Goal: Check status: Check status

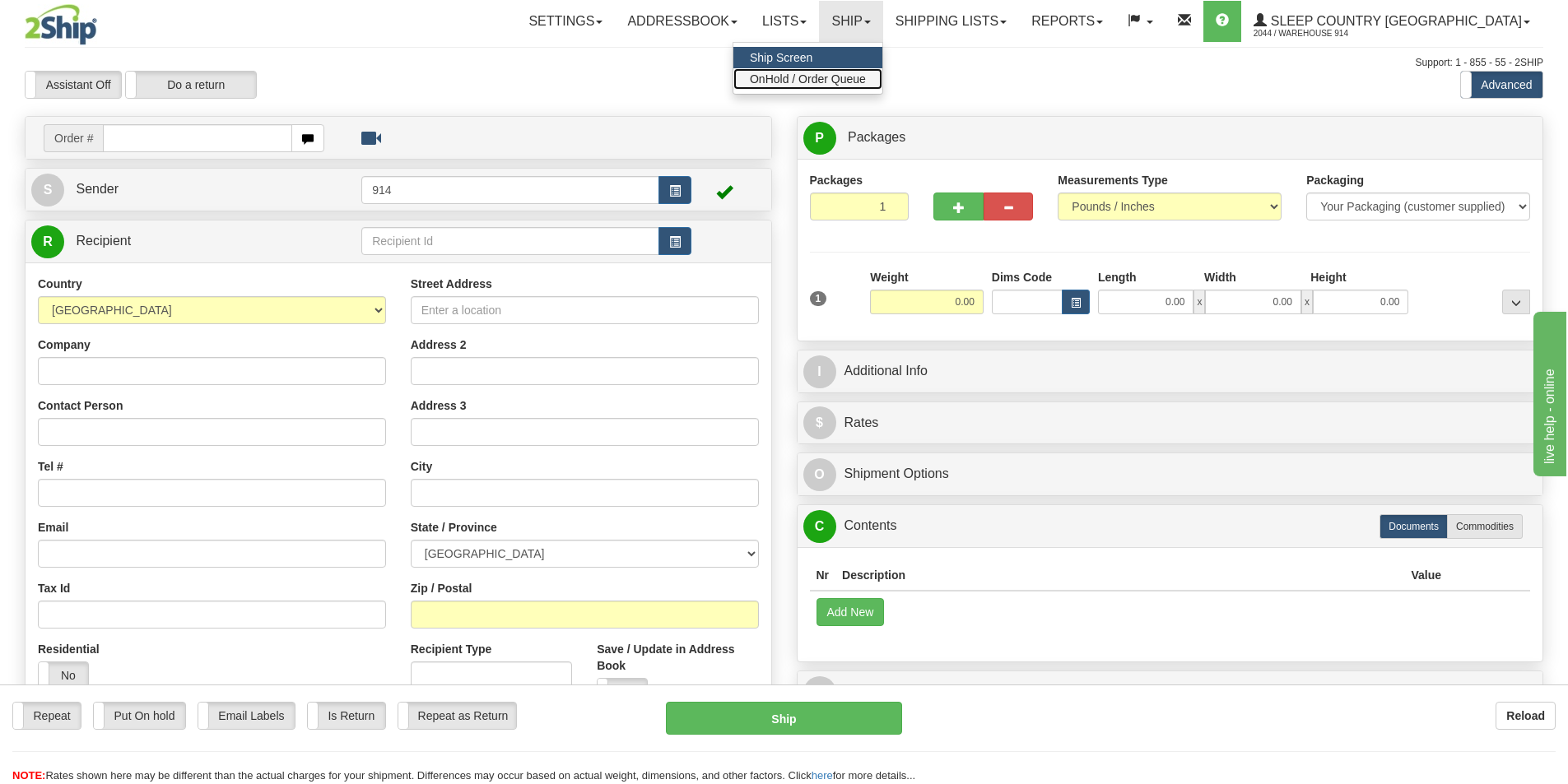
click at [865, 83] on span "OnHold / Order Queue" at bounding box center [808, 79] width 116 height 13
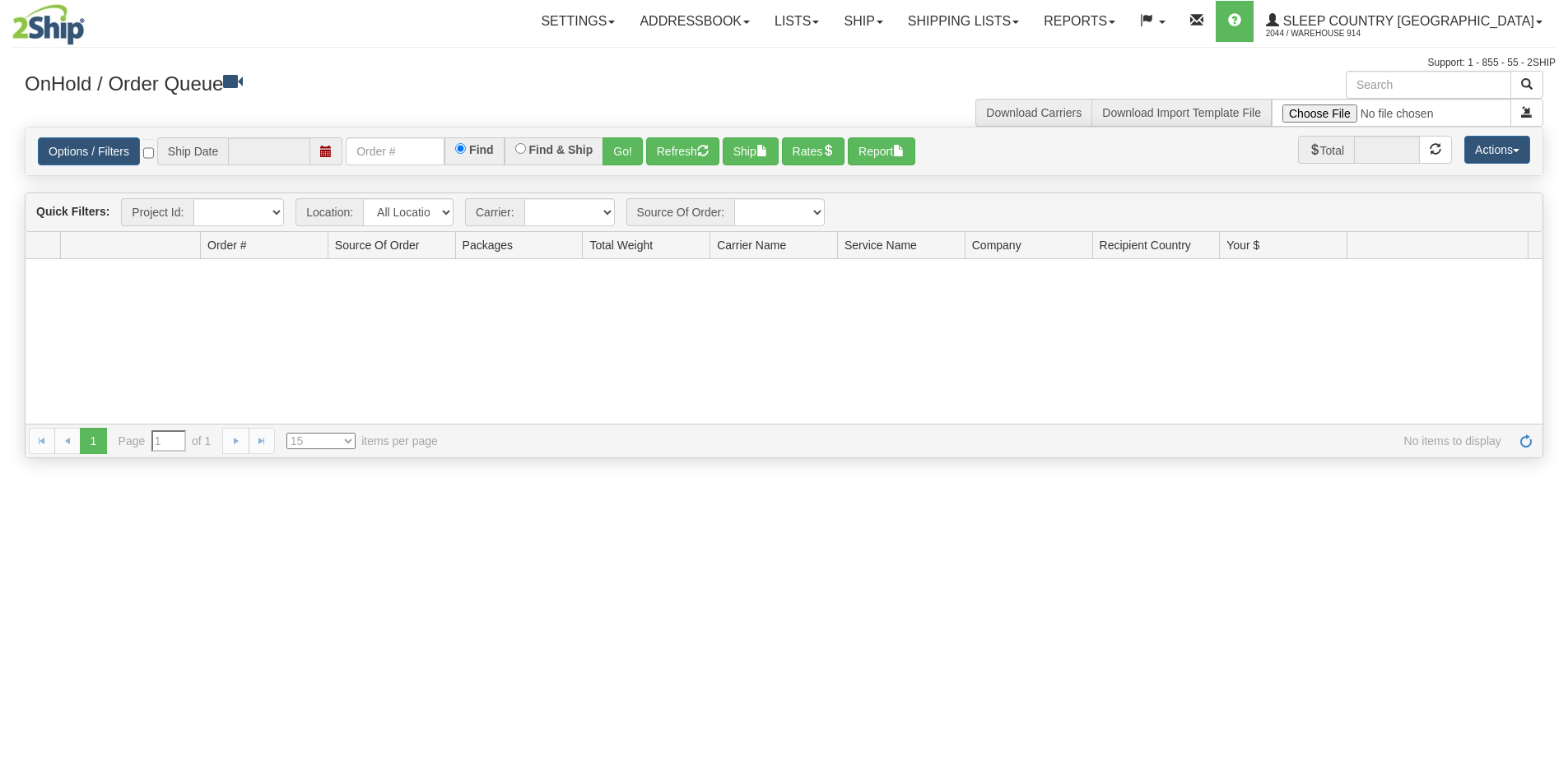
type input "[DATE]"
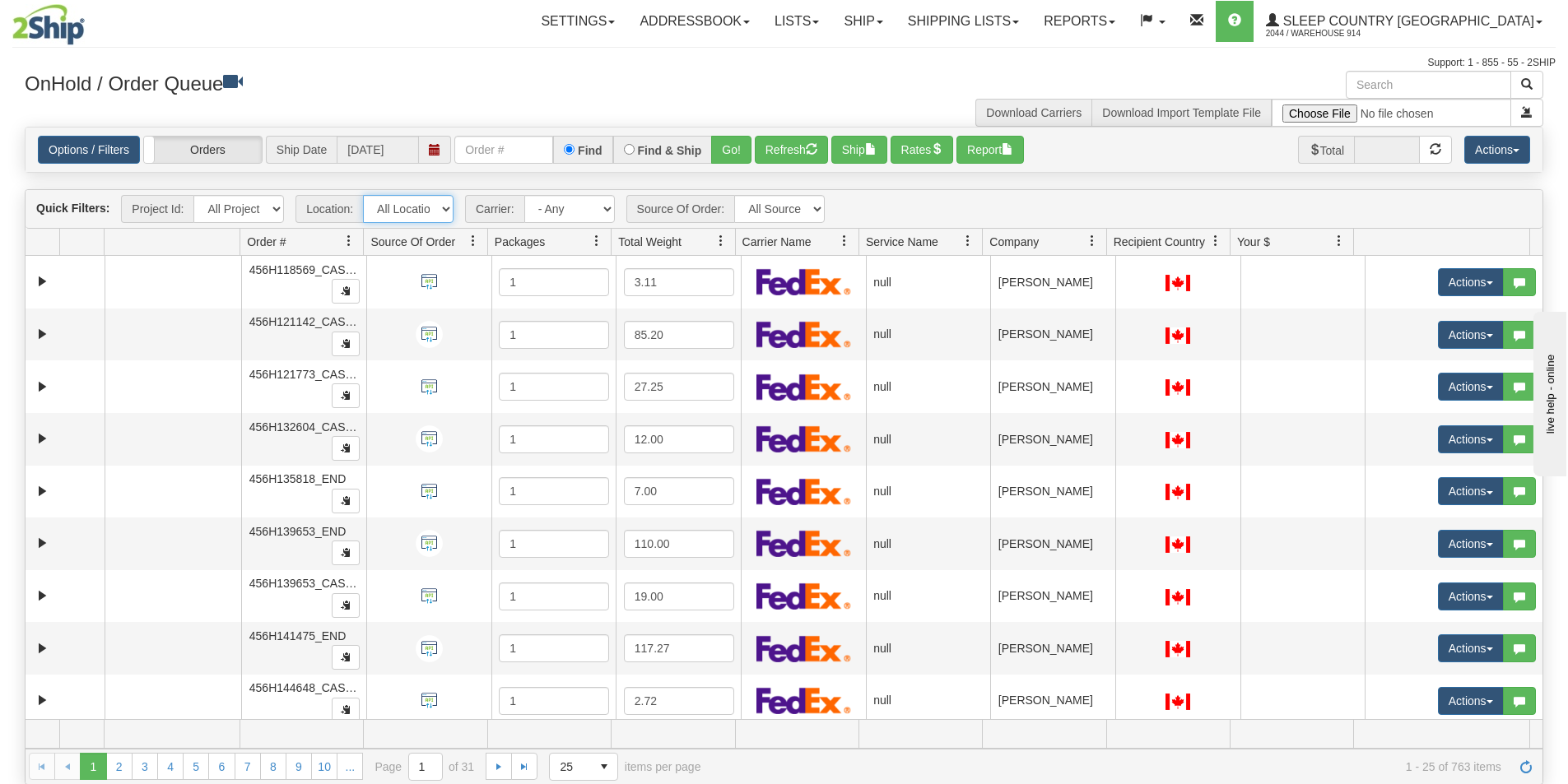
click at [396, 216] on select "All Locations 914 9009 [GEOGRAPHIC_DATA] SLE BEDDN ZINUC" at bounding box center [408, 208] width 90 height 28
select select "7603"
click at [363, 195] on select "All Locations 914 9009 [GEOGRAPHIC_DATA] SLE BEDDN ZINUC" at bounding box center [408, 208] width 90 height 28
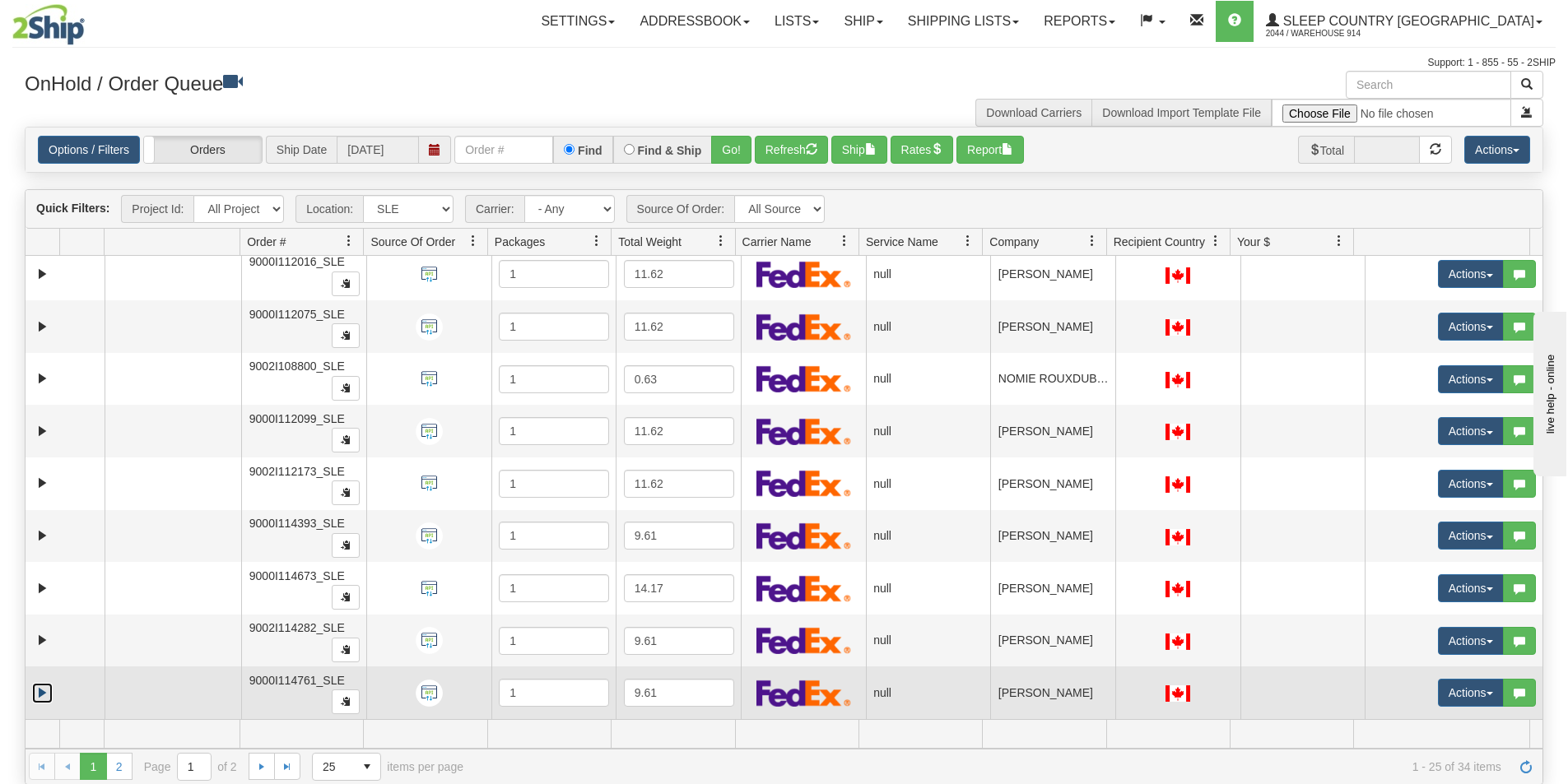
click at [38, 694] on link "Expand" at bounding box center [42, 693] width 21 height 21
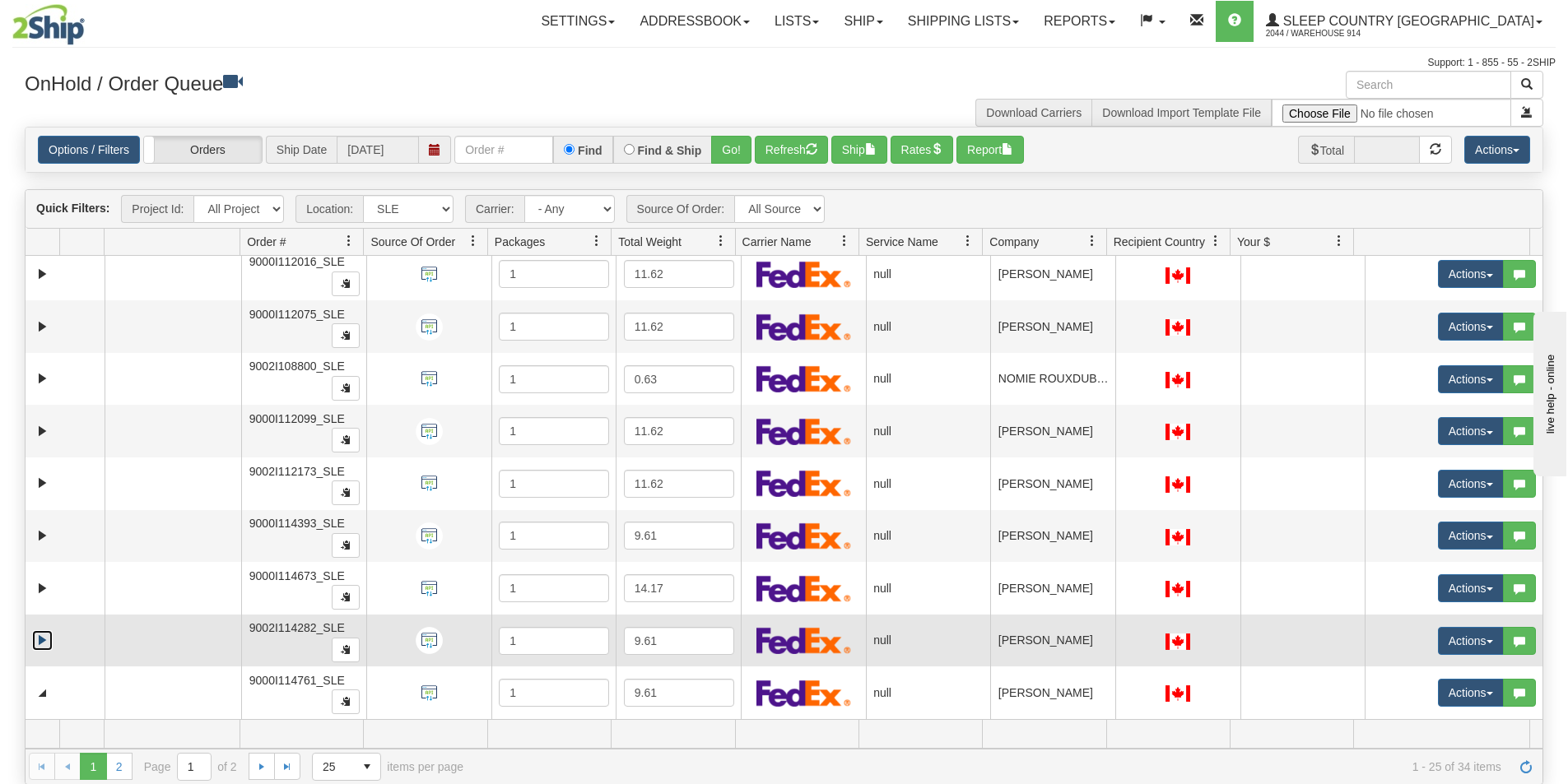
click at [37, 635] on link "Expand" at bounding box center [42, 640] width 21 height 21
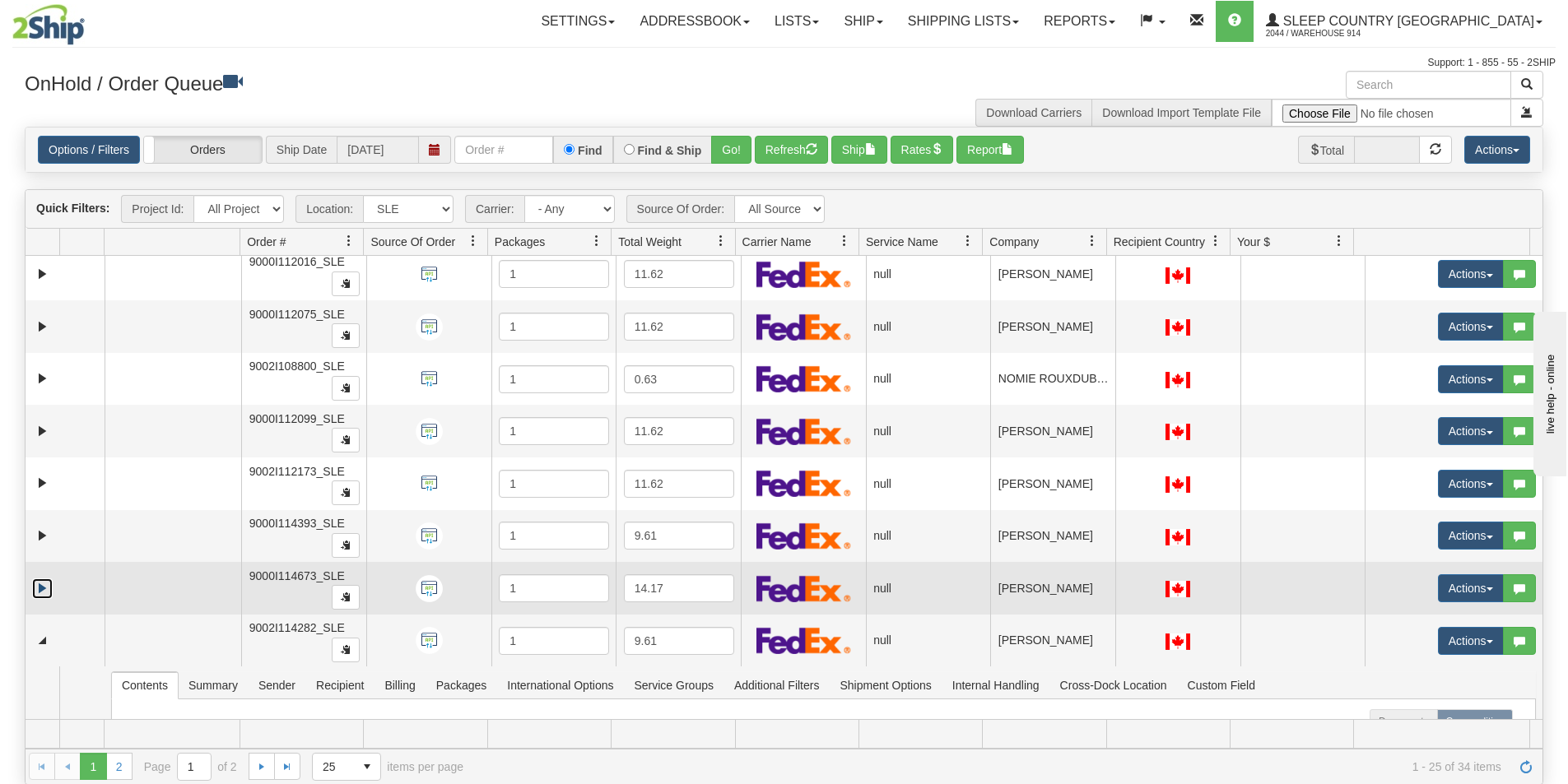
click at [39, 589] on link "Expand" at bounding box center [42, 588] width 21 height 21
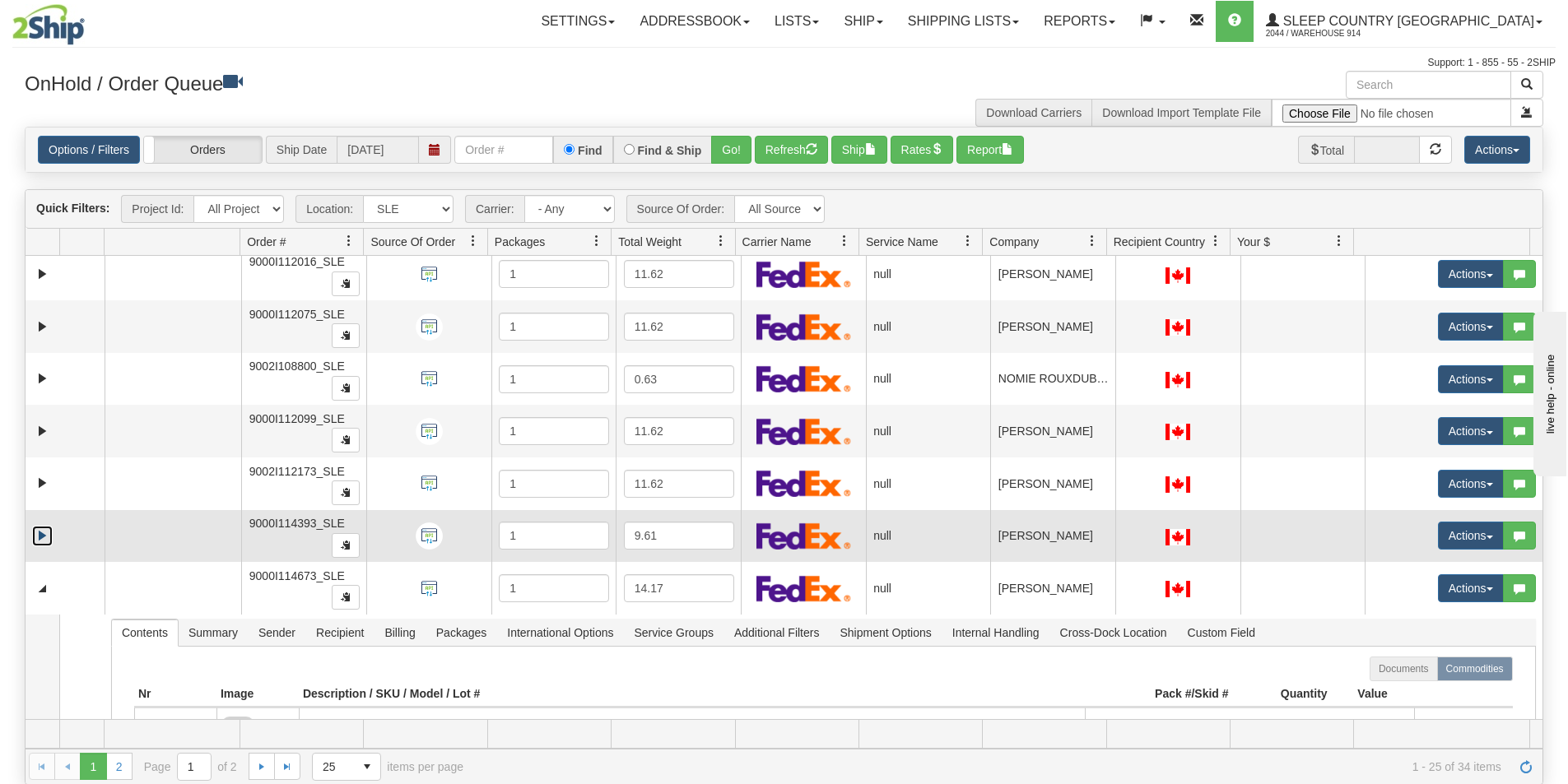
click at [37, 535] on link "Expand" at bounding box center [42, 536] width 21 height 21
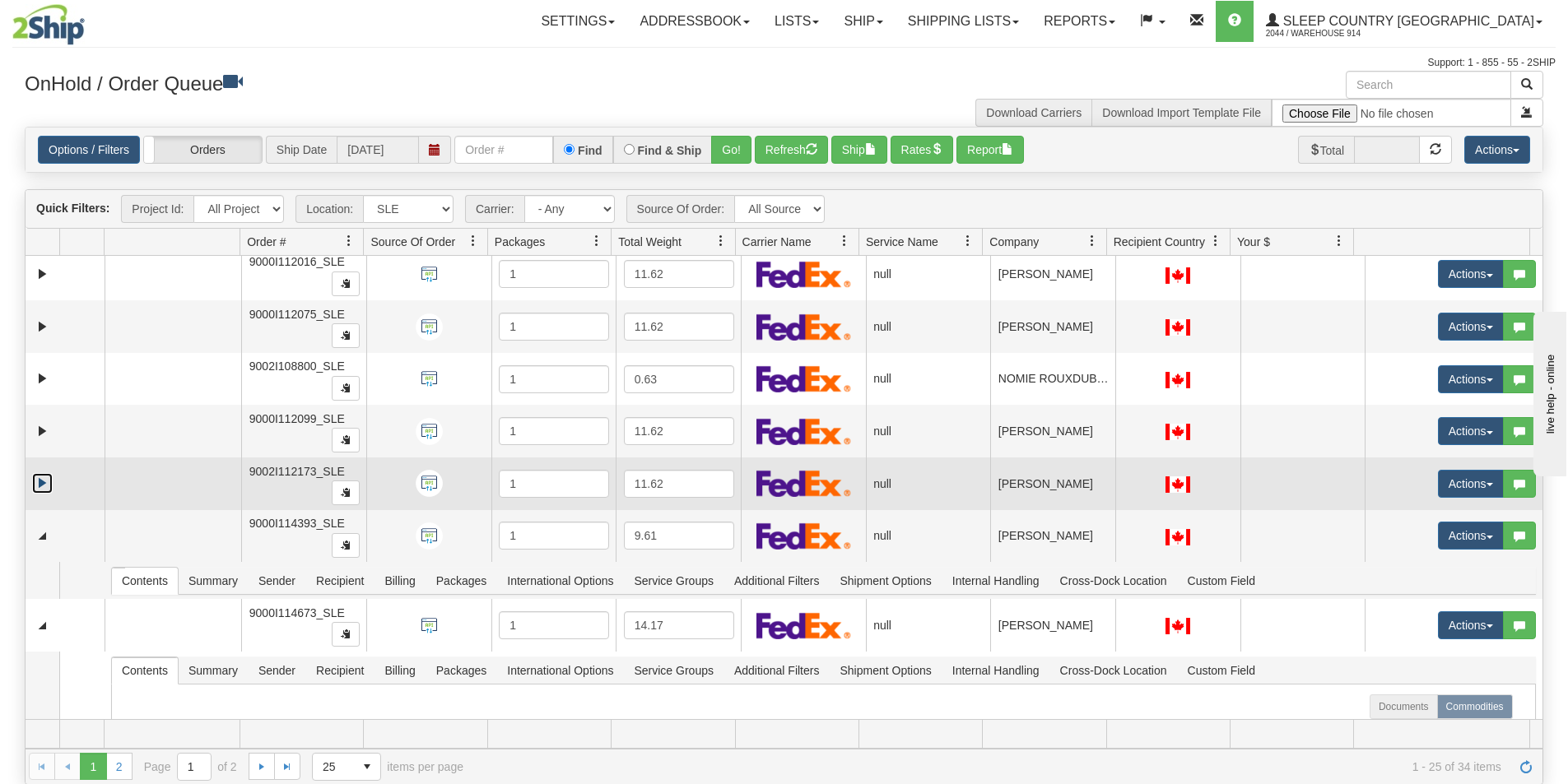
click at [39, 482] on link "Expand" at bounding box center [42, 483] width 21 height 21
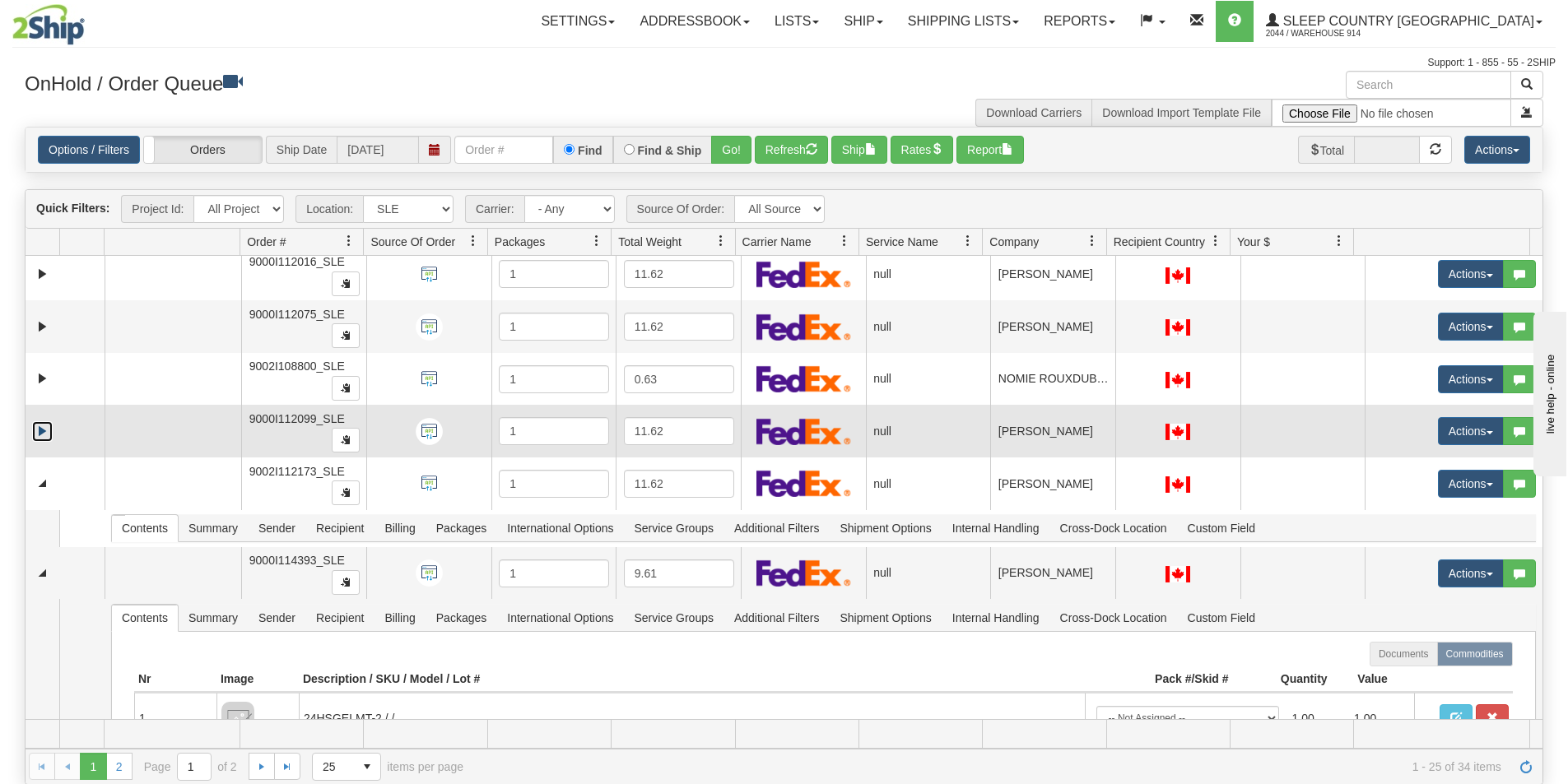
click at [47, 421] on link "Expand" at bounding box center [42, 431] width 21 height 21
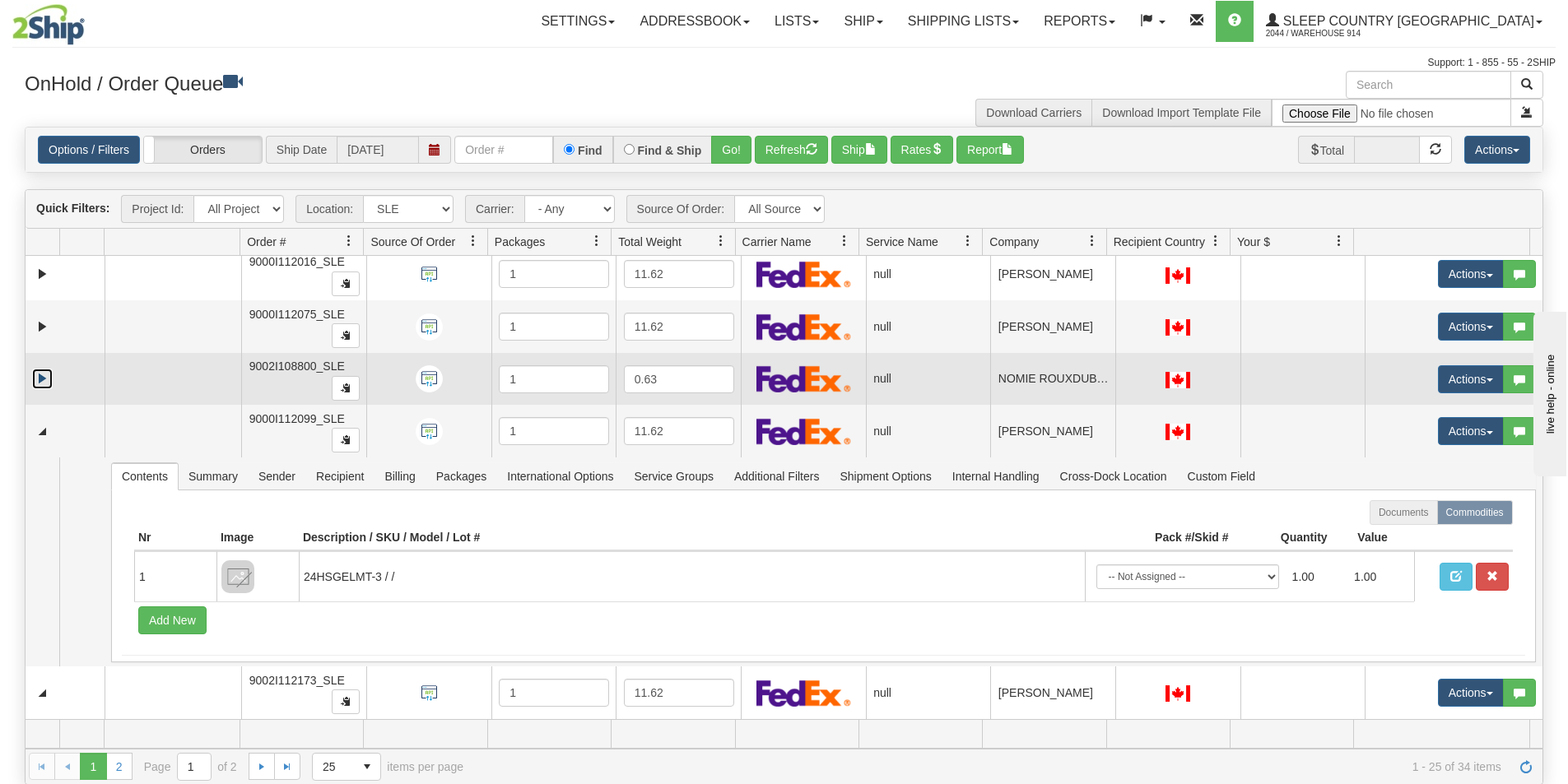
click at [48, 380] on link "Expand" at bounding box center [42, 378] width 21 height 21
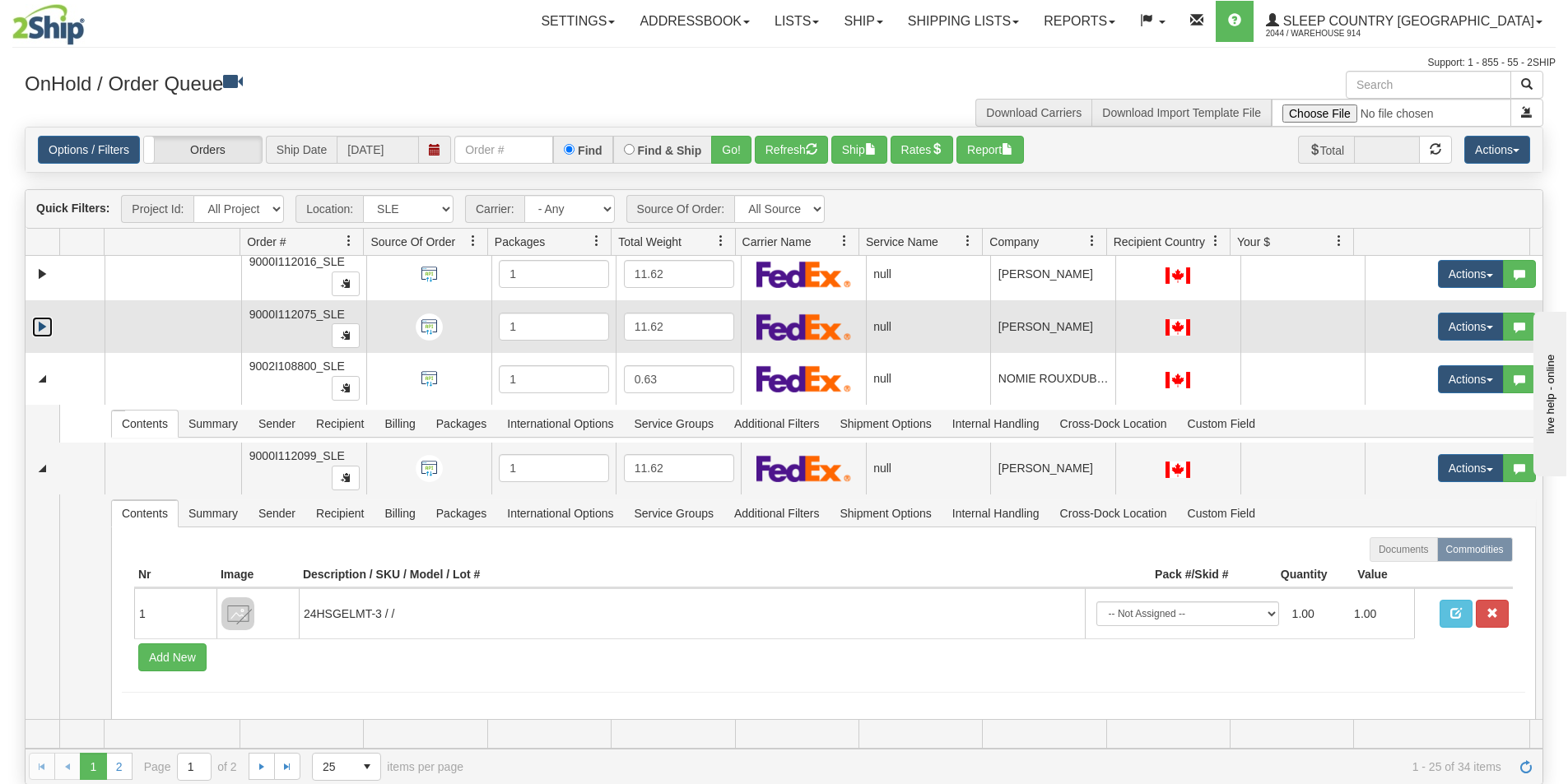
click at [42, 324] on link "Expand" at bounding box center [42, 327] width 21 height 21
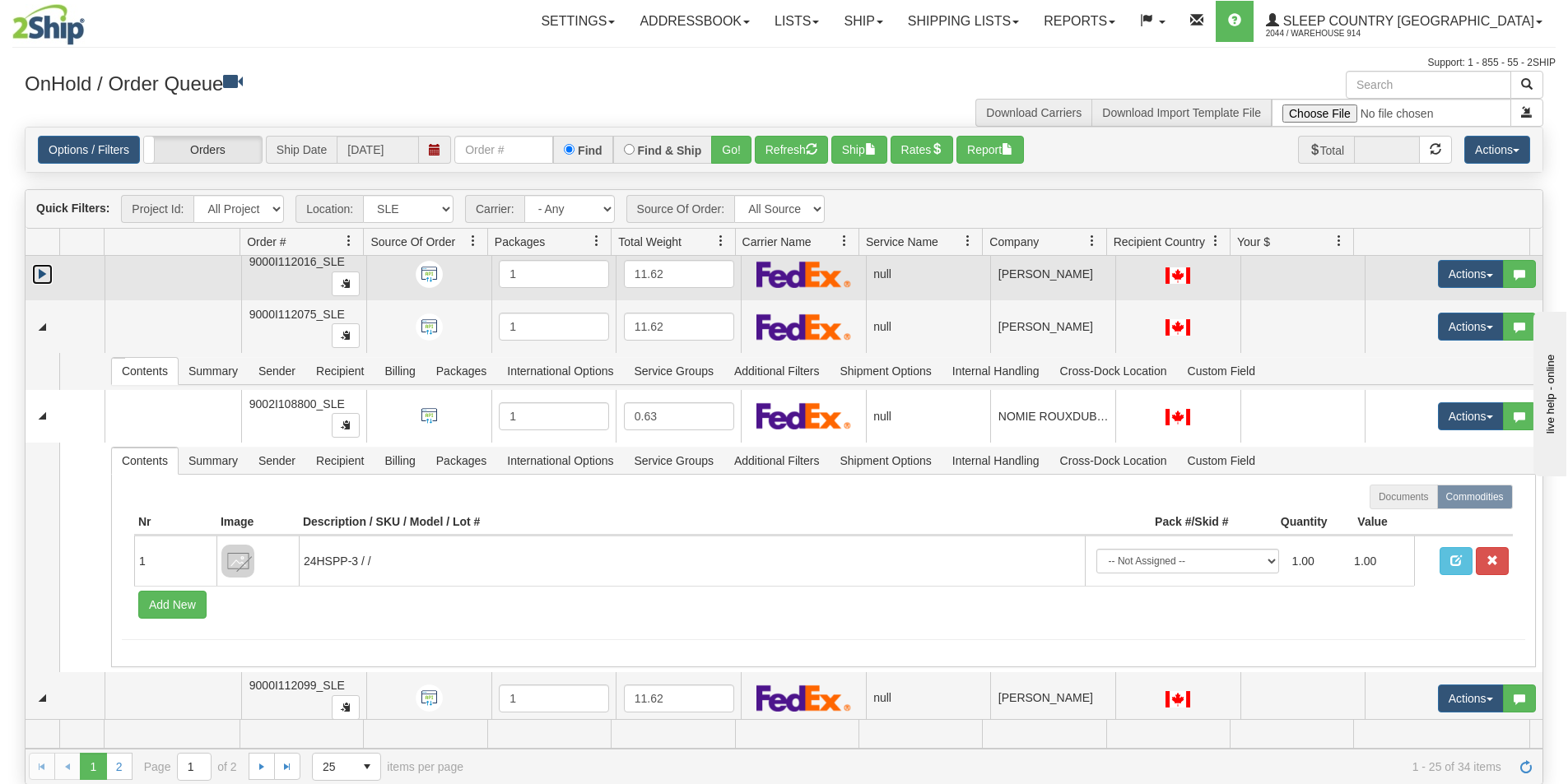
click at [48, 276] on link "Expand" at bounding box center [42, 274] width 21 height 21
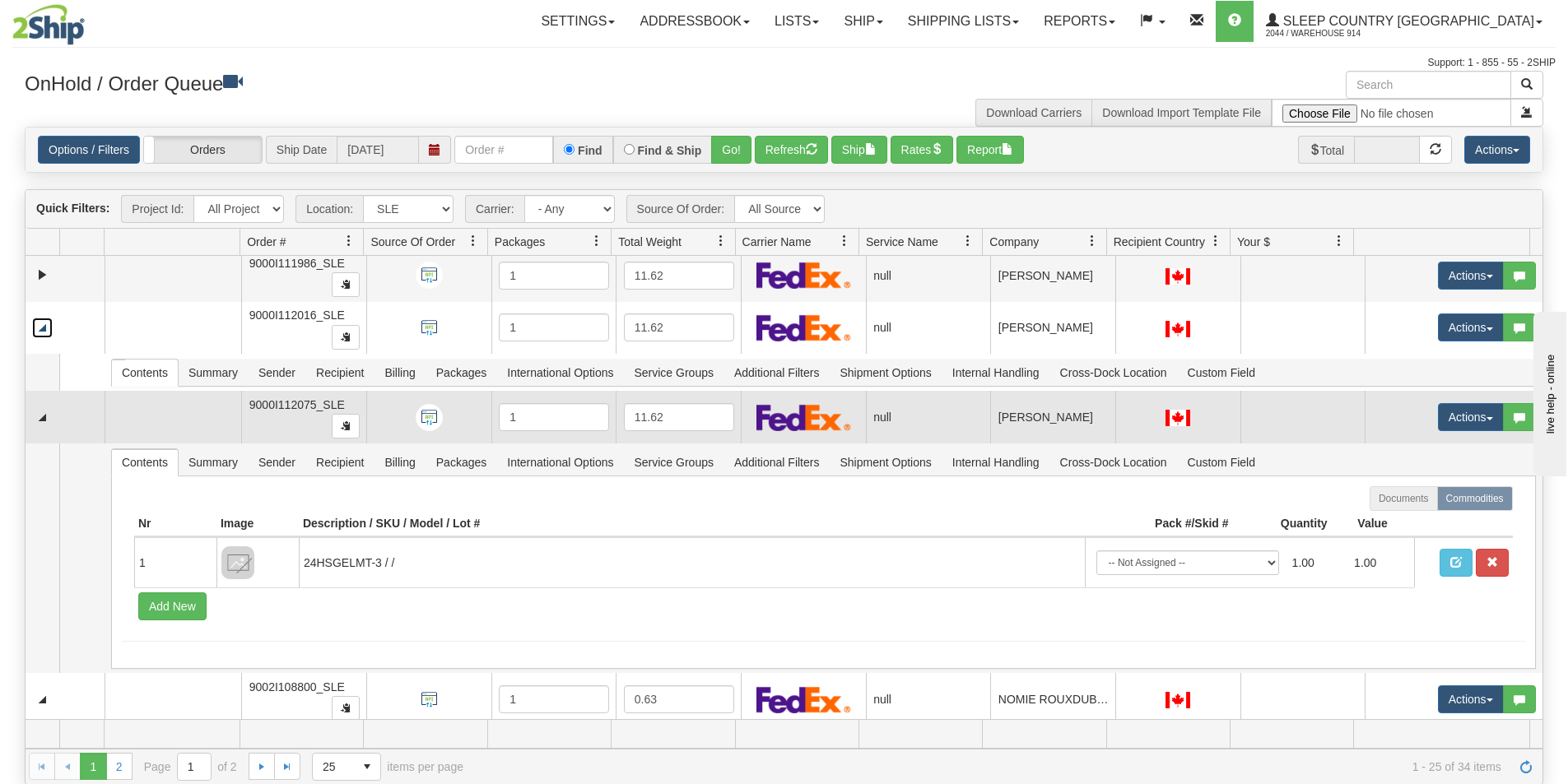
scroll to position [598, 0]
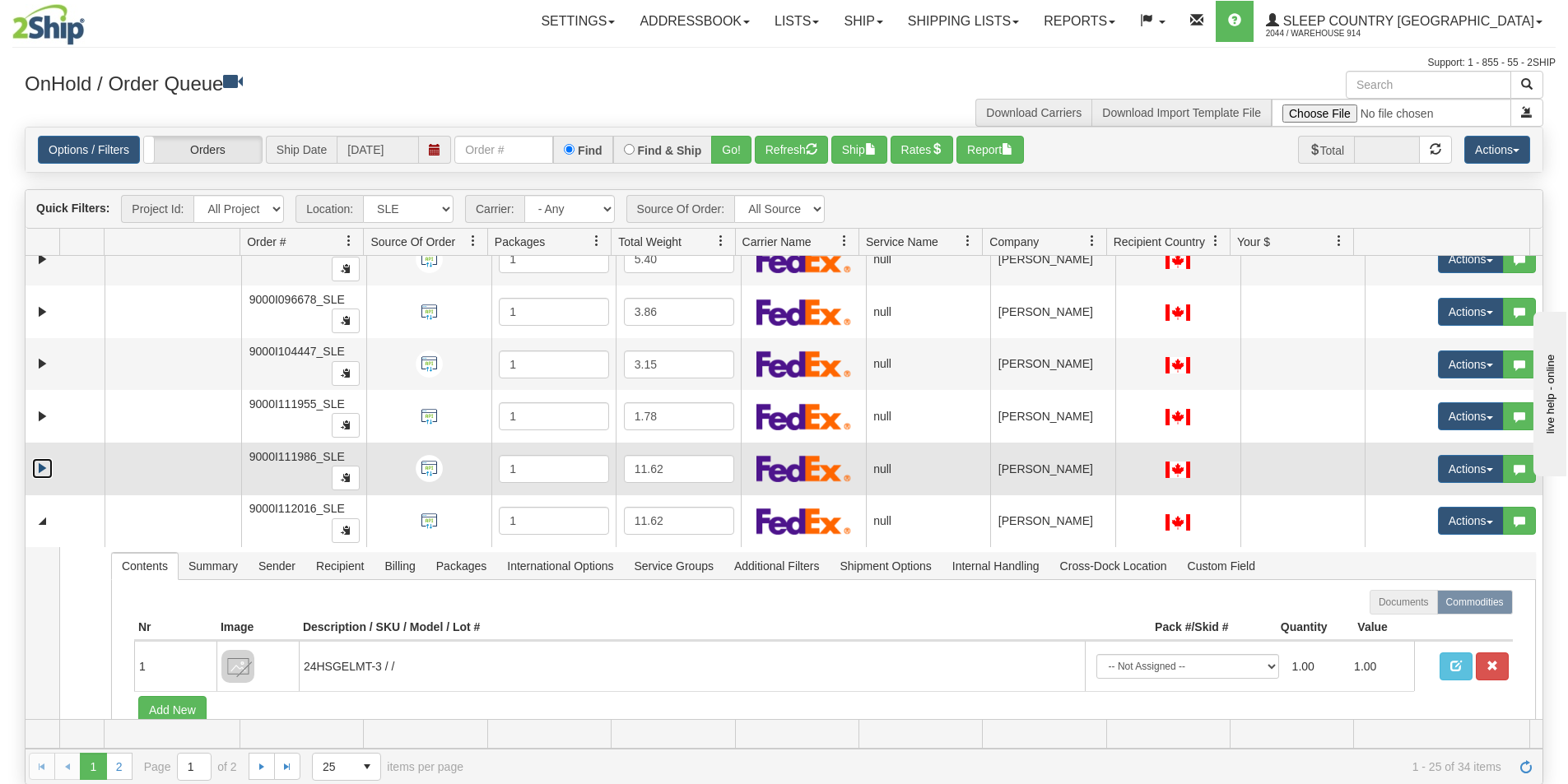
click at [42, 461] on link "Expand" at bounding box center [42, 468] width 21 height 21
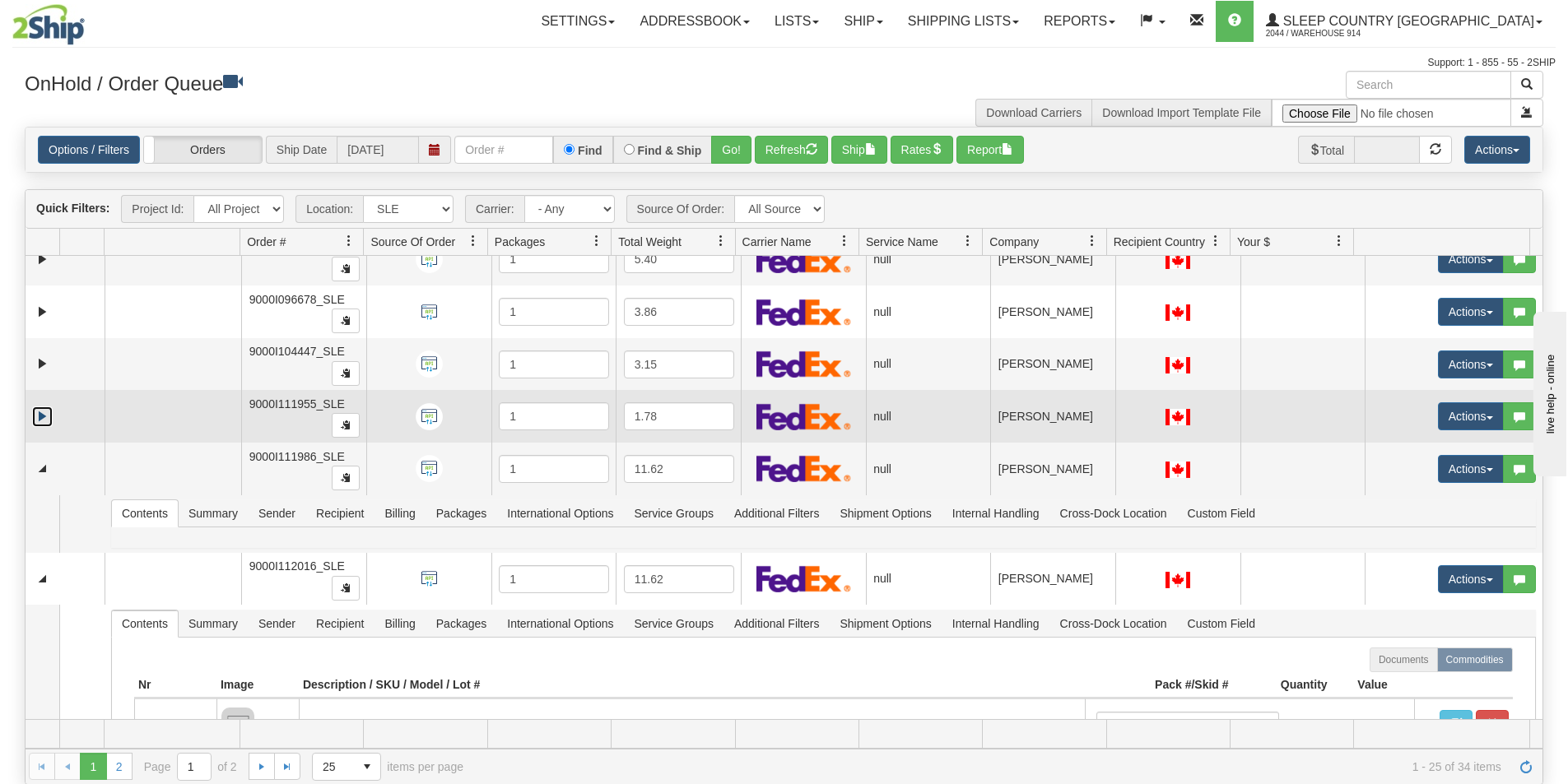
click at [42, 417] on link "Expand" at bounding box center [42, 417] width 21 height 21
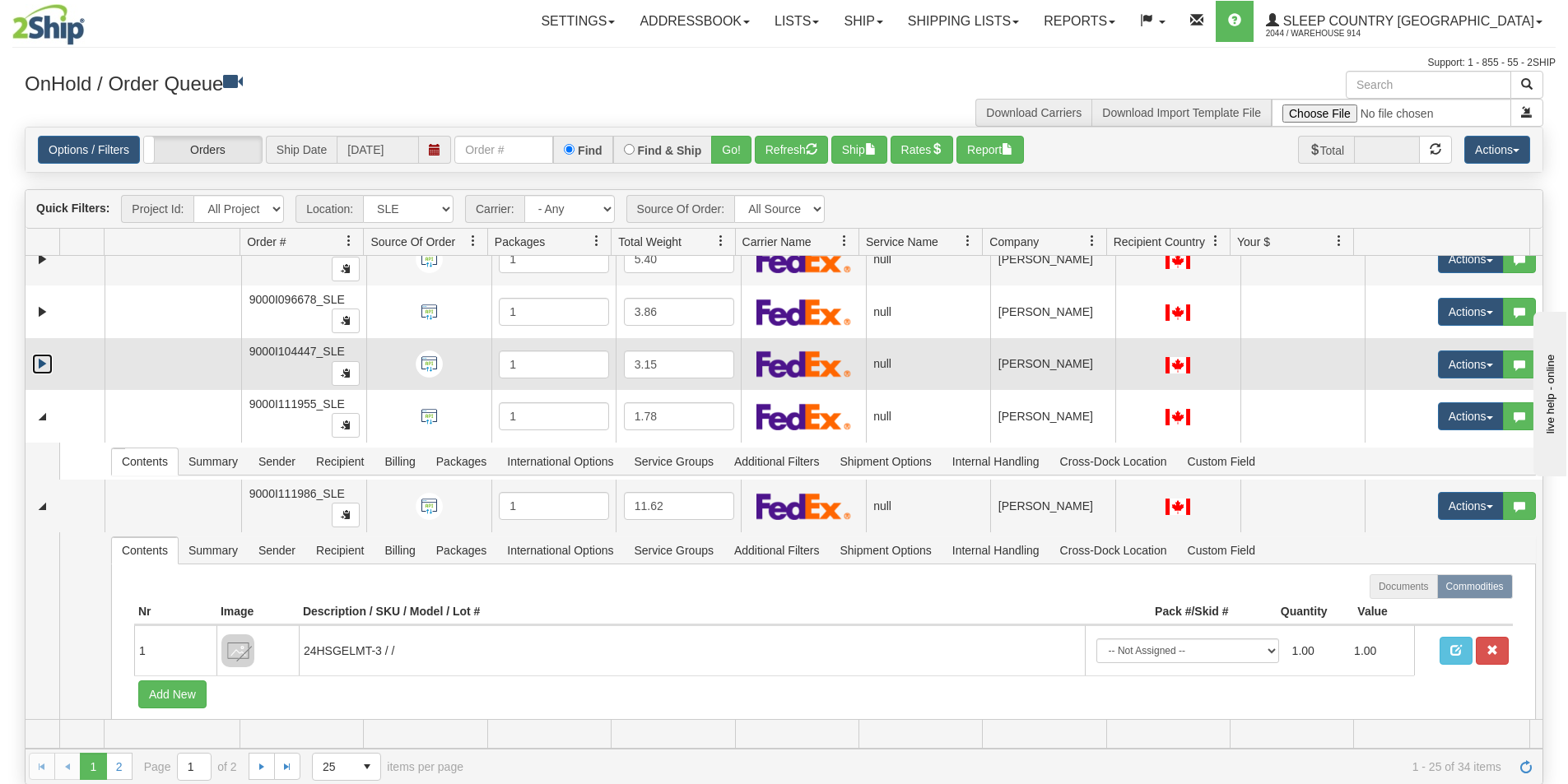
click at [42, 356] on link "Expand" at bounding box center [42, 364] width 21 height 21
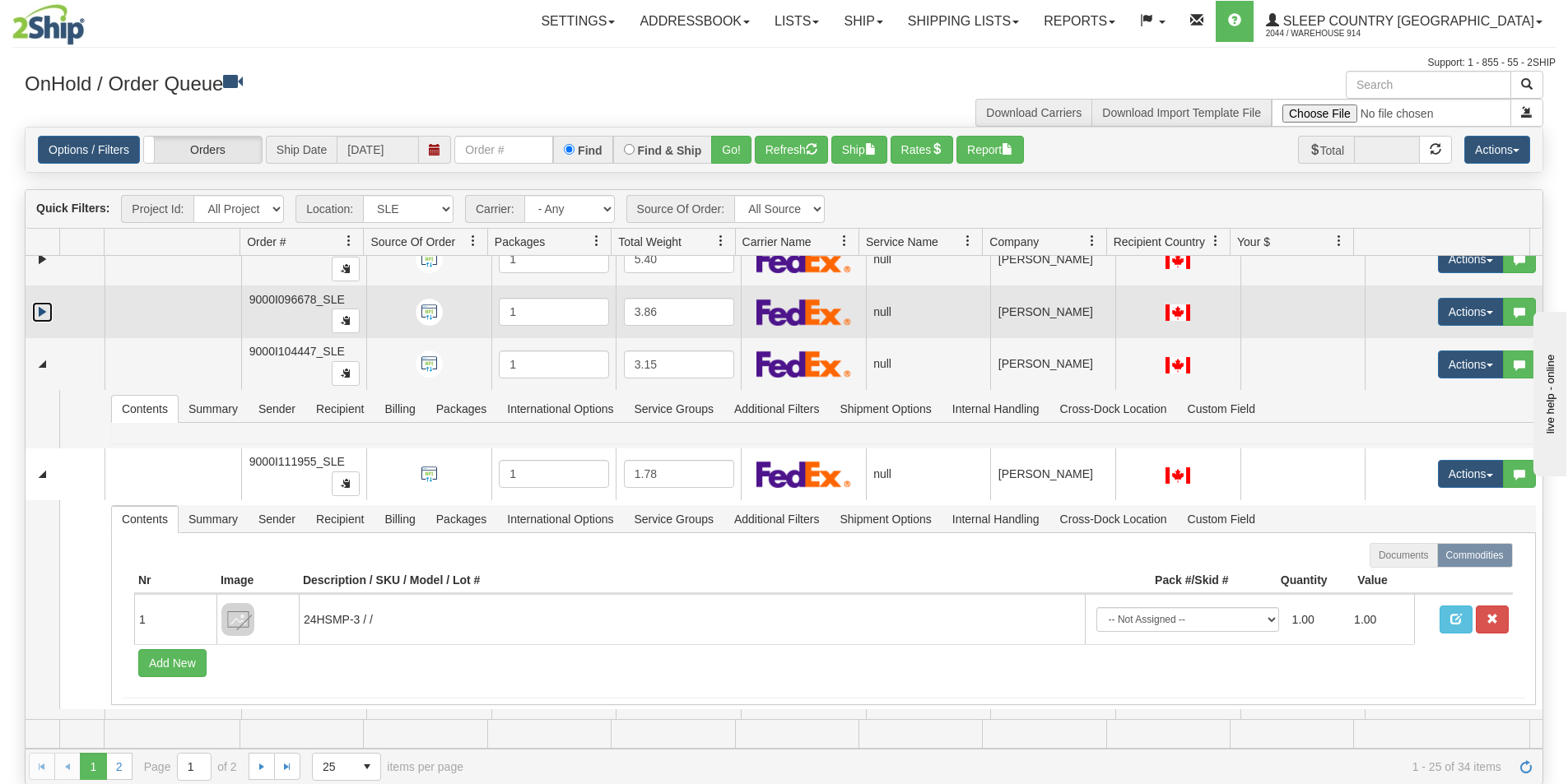
click at [49, 308] on link "Expand" at bounding box center [42, 312] width 21 height 21
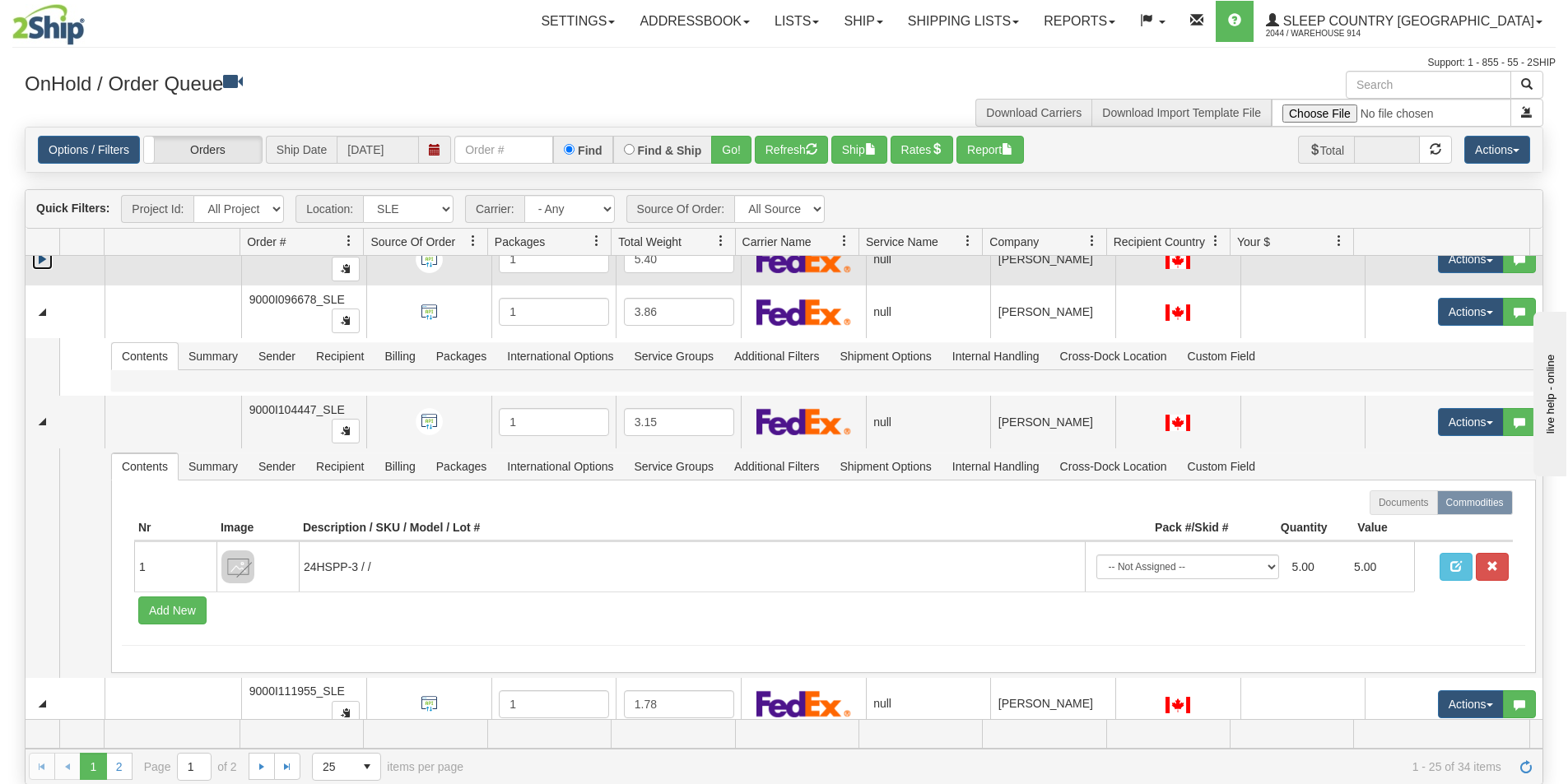
click at [42, 269] on link "Expand" at bounding box center [42, 259] width 21 height 21
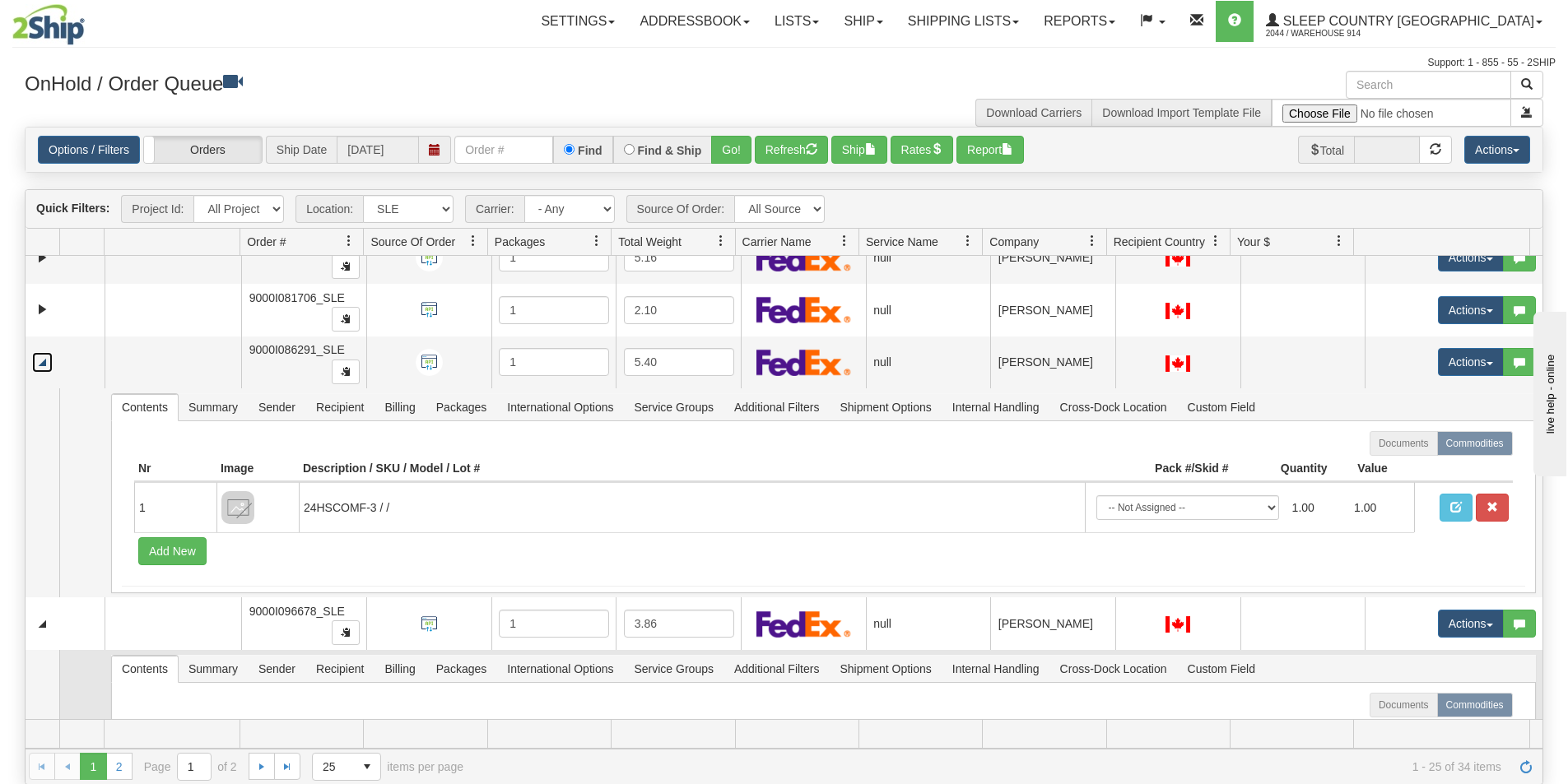
scroll to position [269, 0]
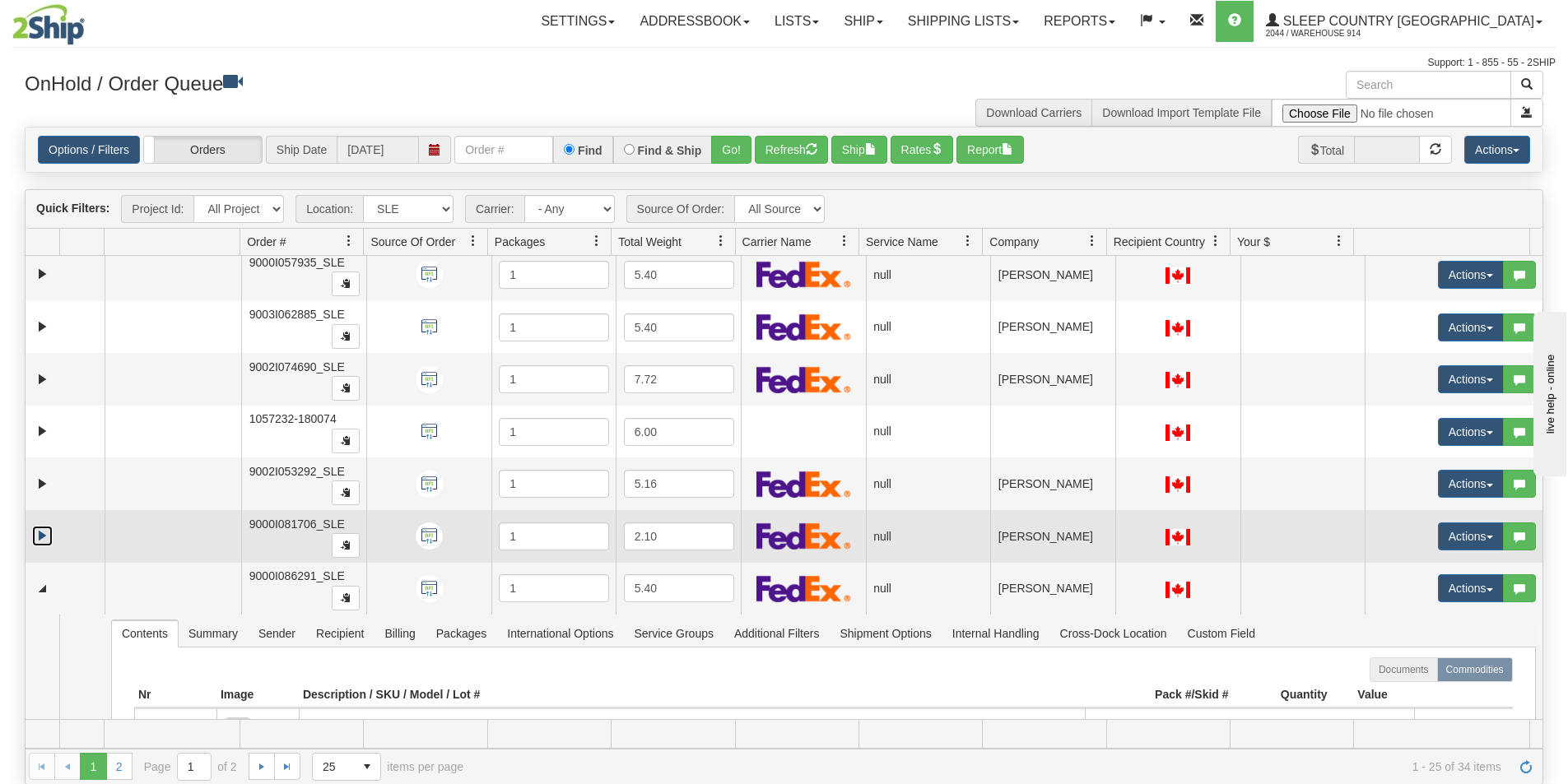
click at [40, 538] on link "Expand" at bounding box center [42, 536] width 21 height 21
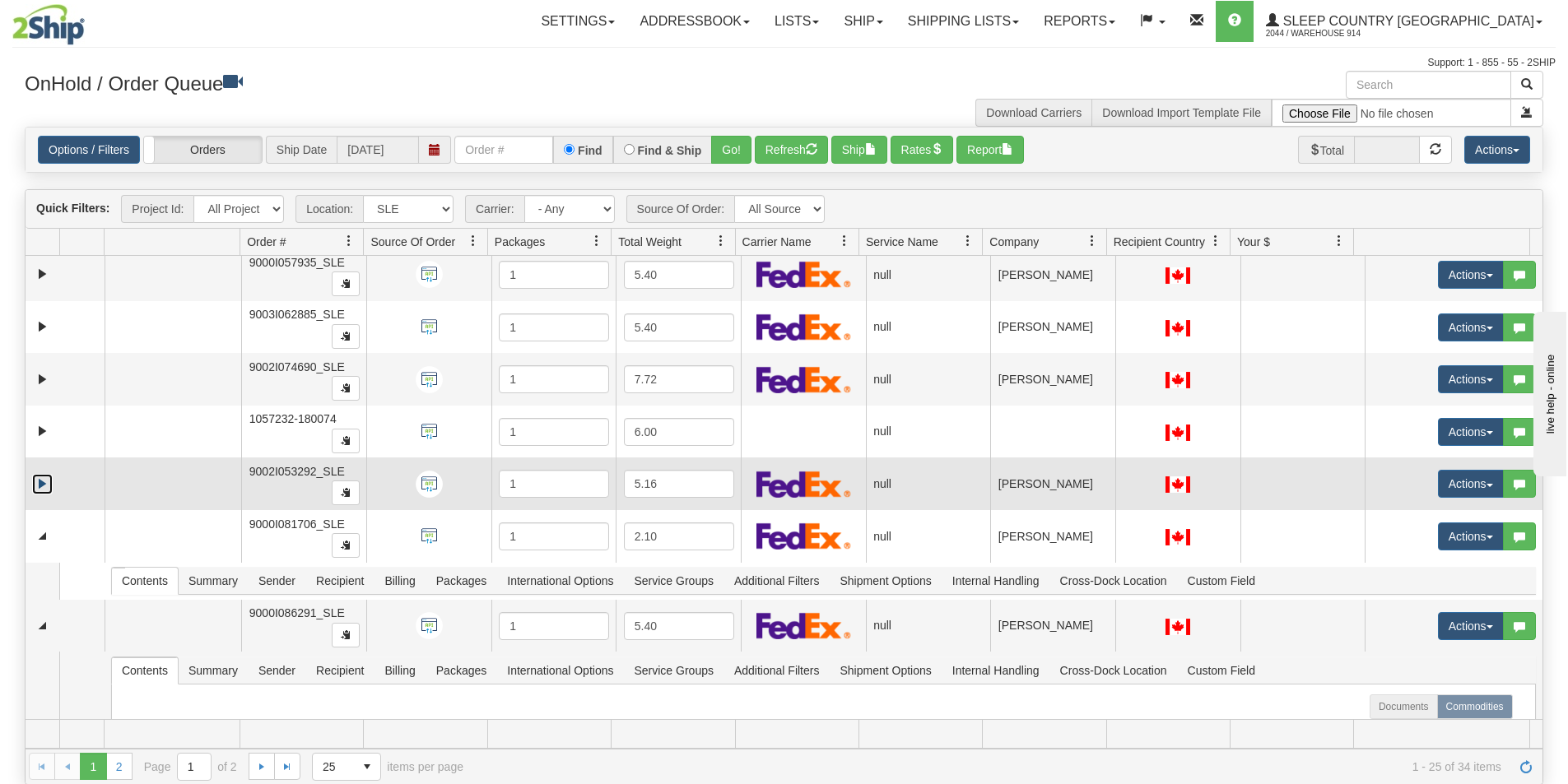
click at [37, 476] on link "Expand" at bounding box center [42, 484] width 21 height 21
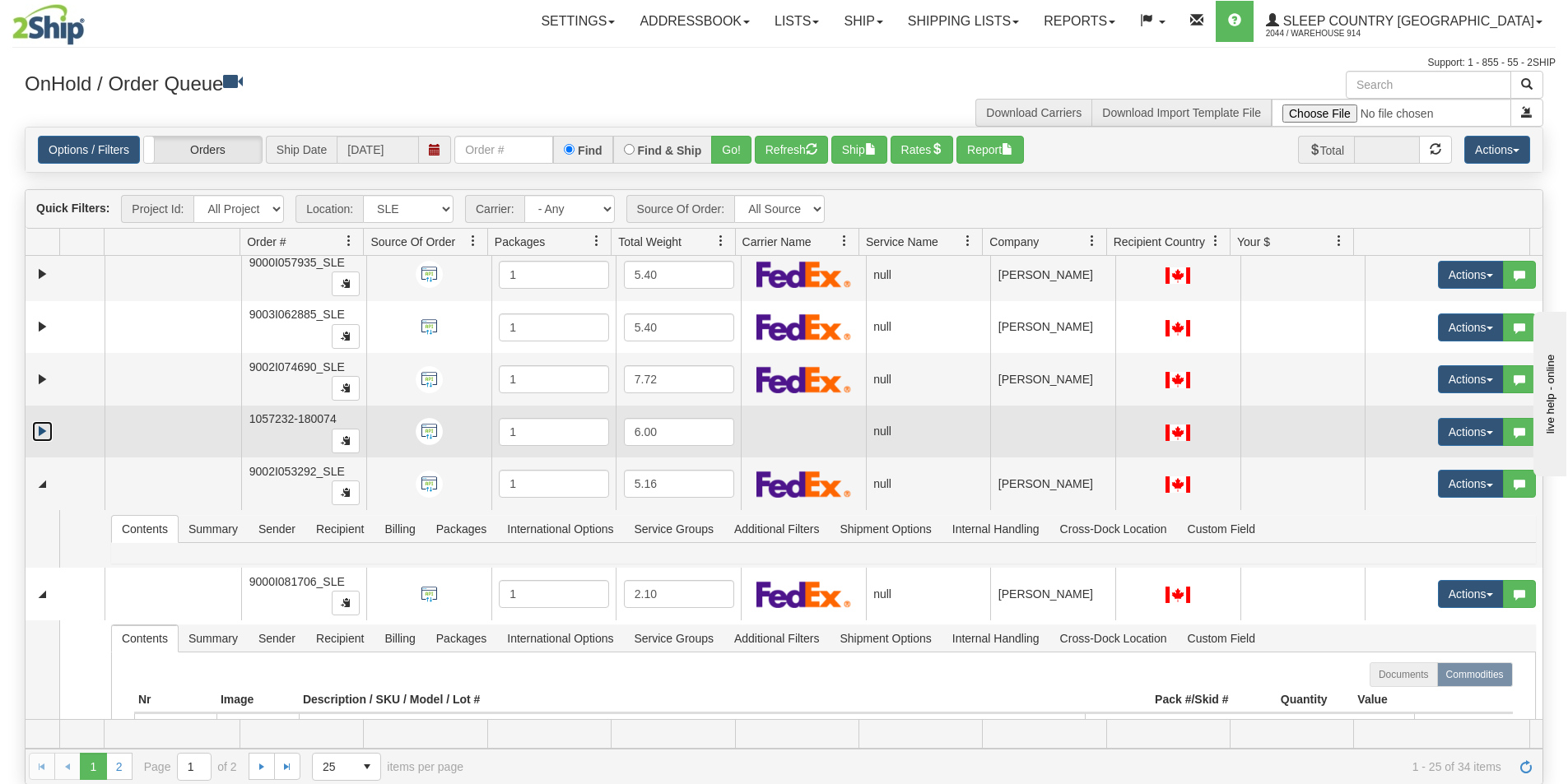
click at [43, 426] on link "Expand" at bounding box center [42, 431] width 21 height 21
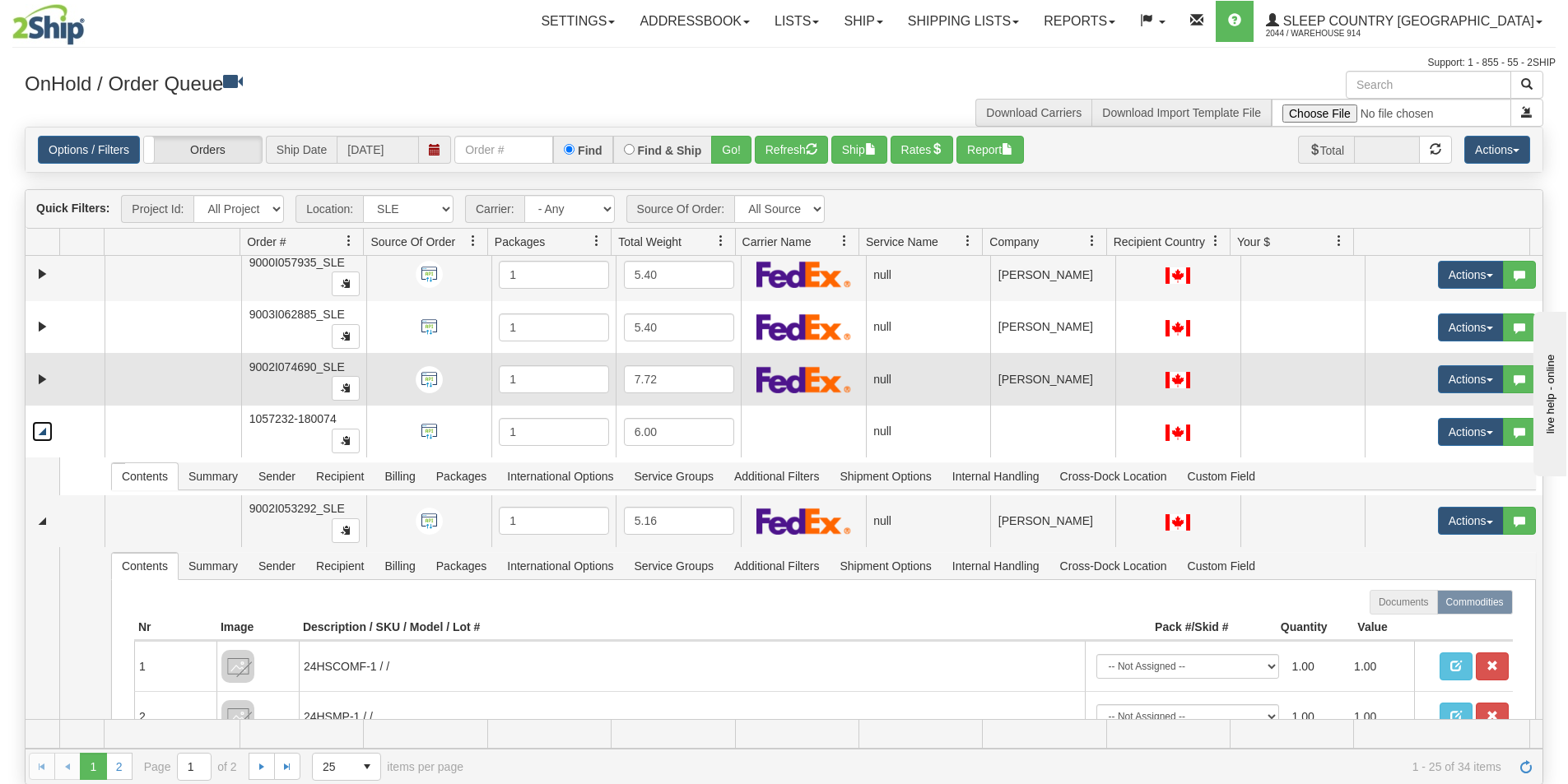
click at [39, 367] on td at bounding box center [65, 379] width 79 height 53
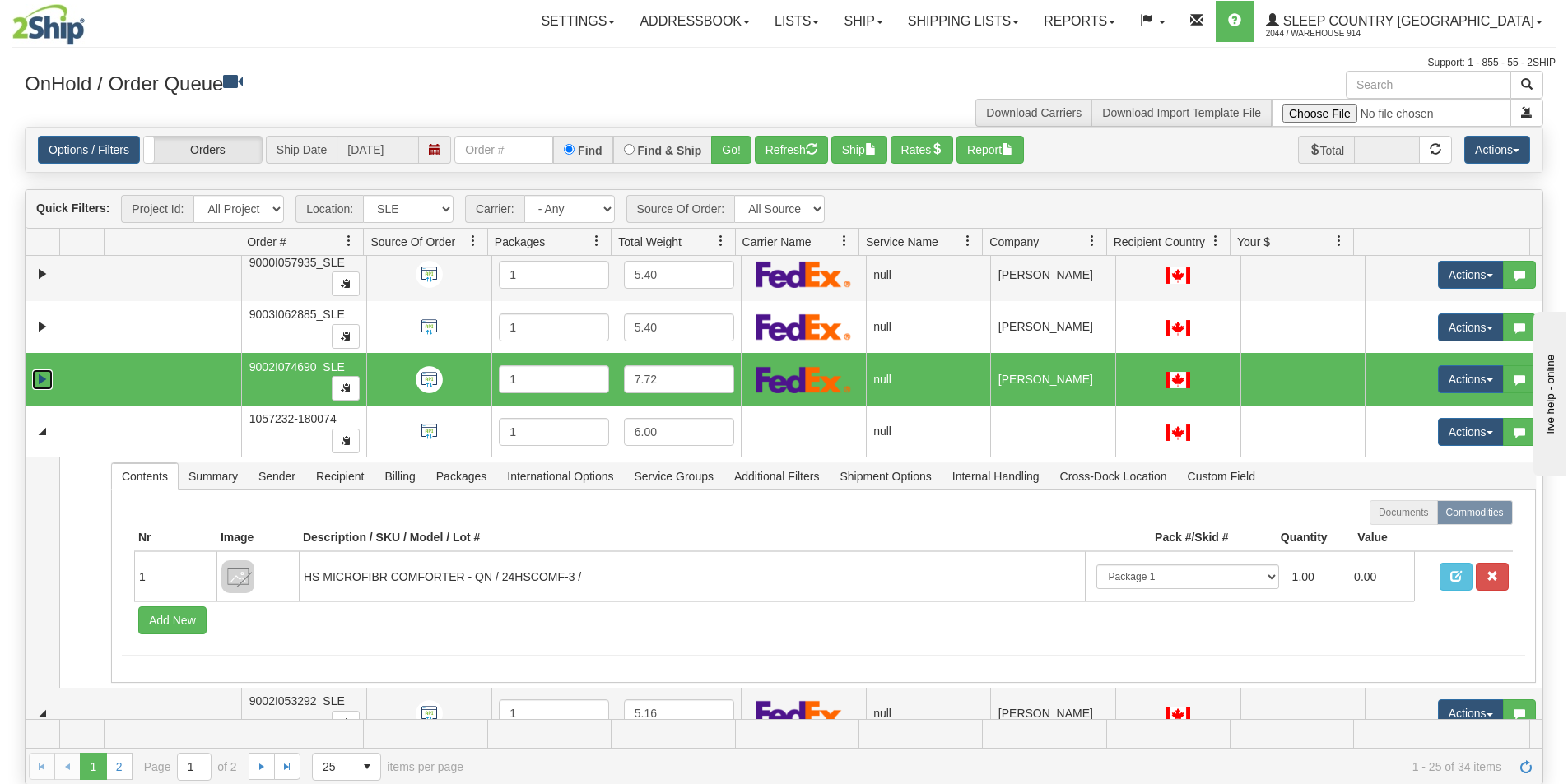
click at [39, 386] on link "Expand" at bounding box center [42, 379] width 21 height 21
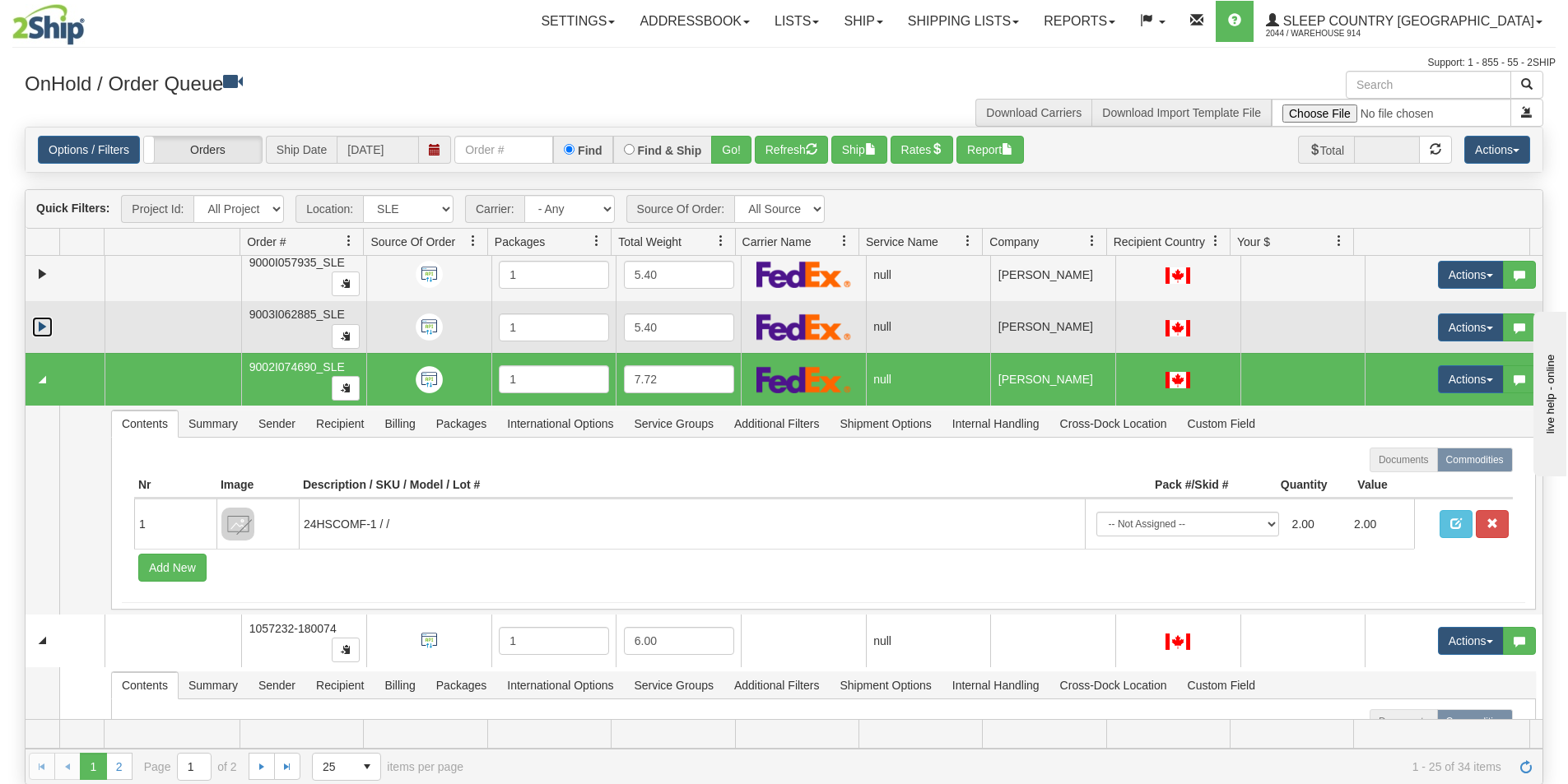
click at [41, 324] on link "Expand" at bounding box center [42, 327] width 21 height 21
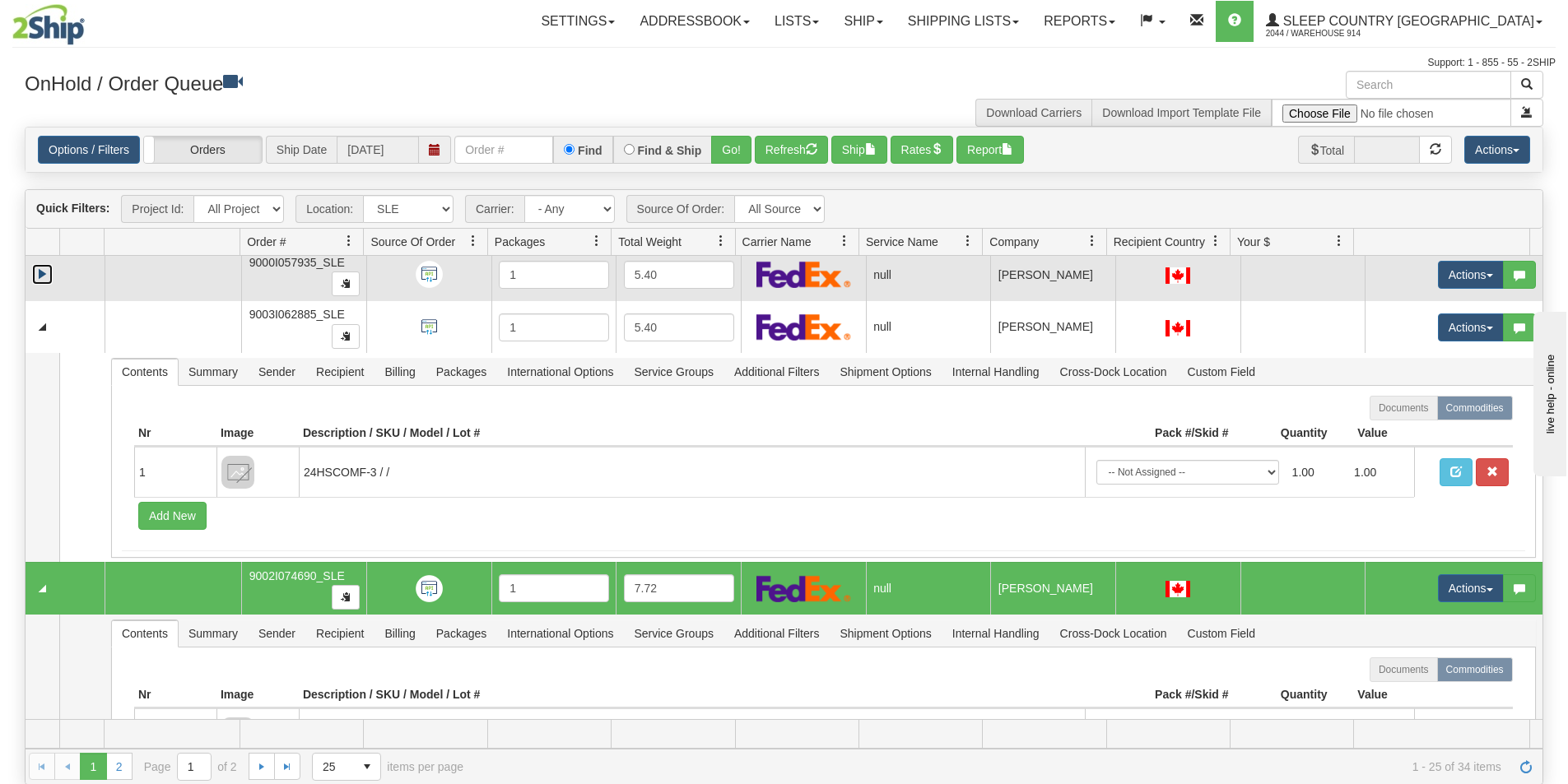
click at [45, 276] on link "Expand" at bounding box center [42, 274] width 21 height 21
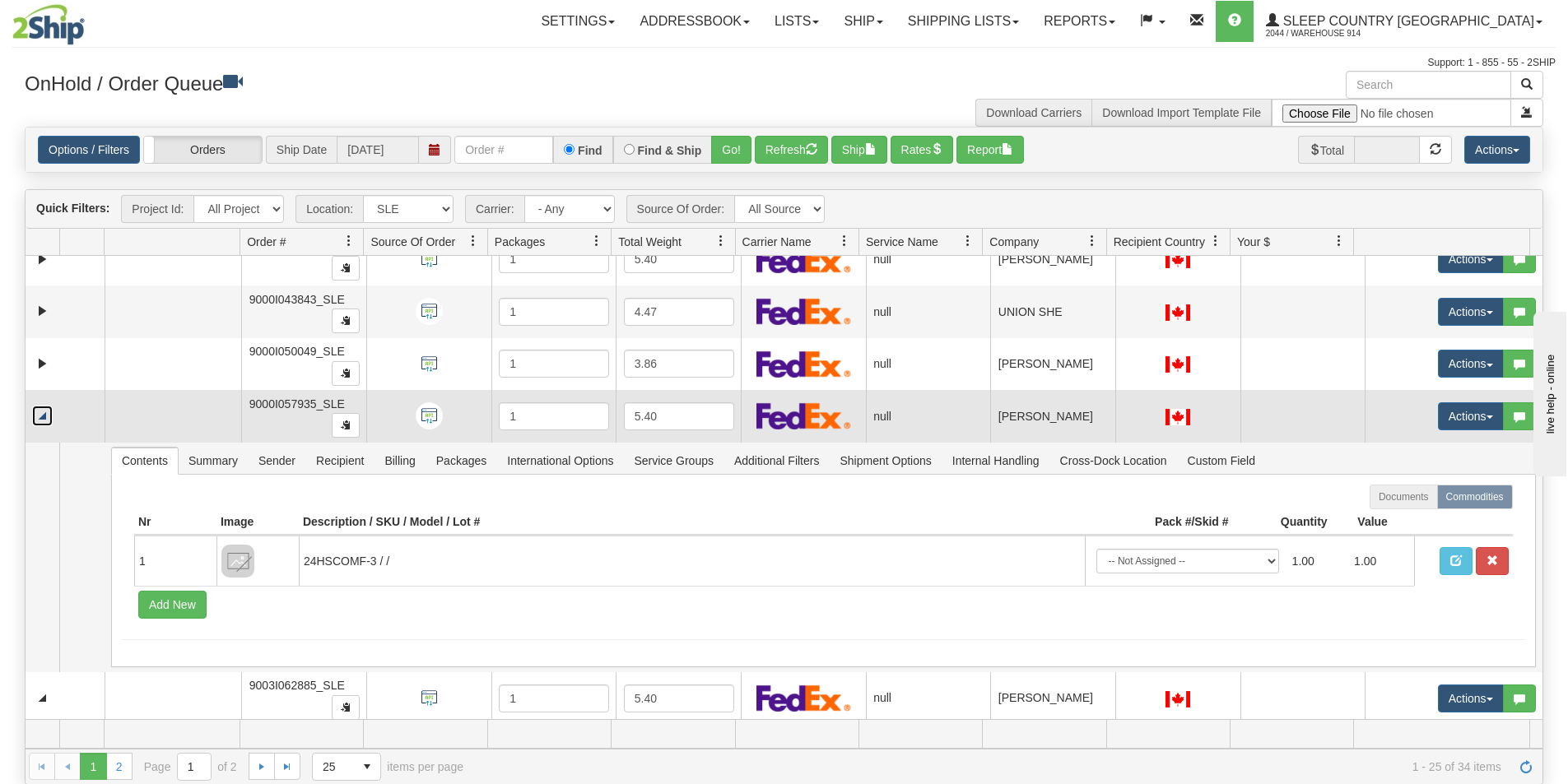
scroll to position [0, 0]
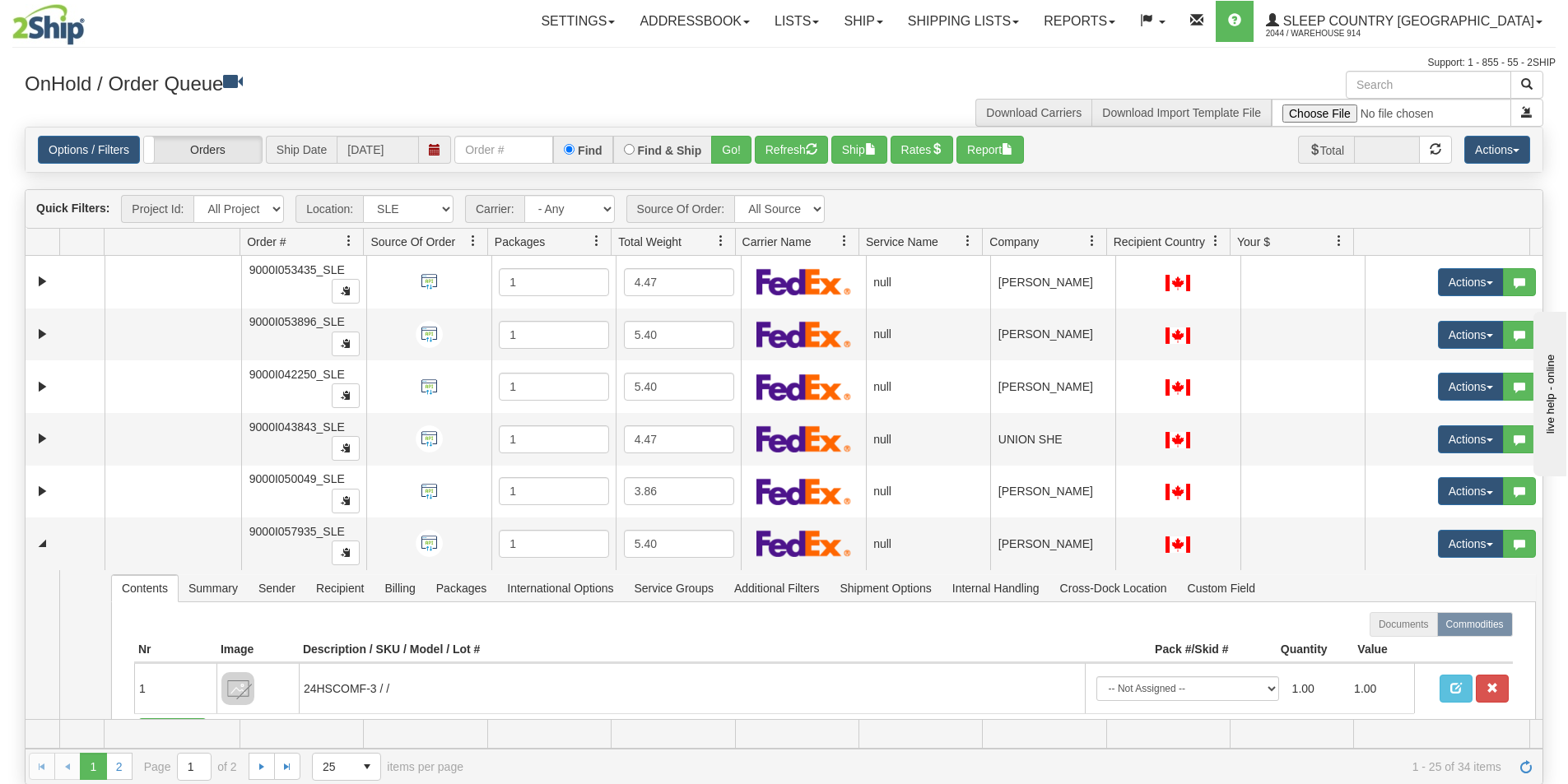
click at [0, 478] on div "Toggle navigation Settings Shipping Preferences Fields Preferences New" at bounding box center [784, 392] width 1568 height 785
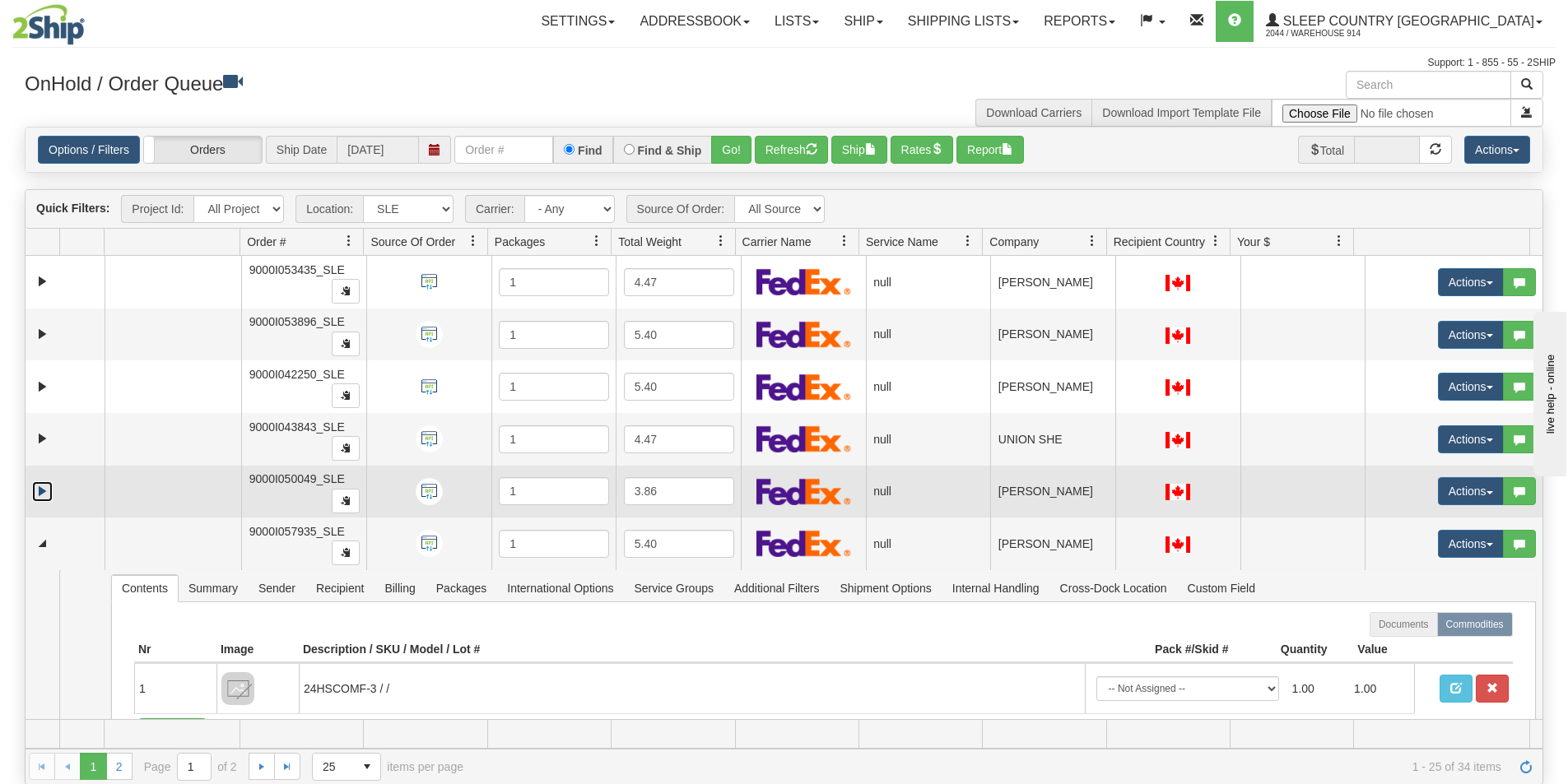
click at [42, 489] on link "Expand" at bounding box center [42, 491] width 21 height 21
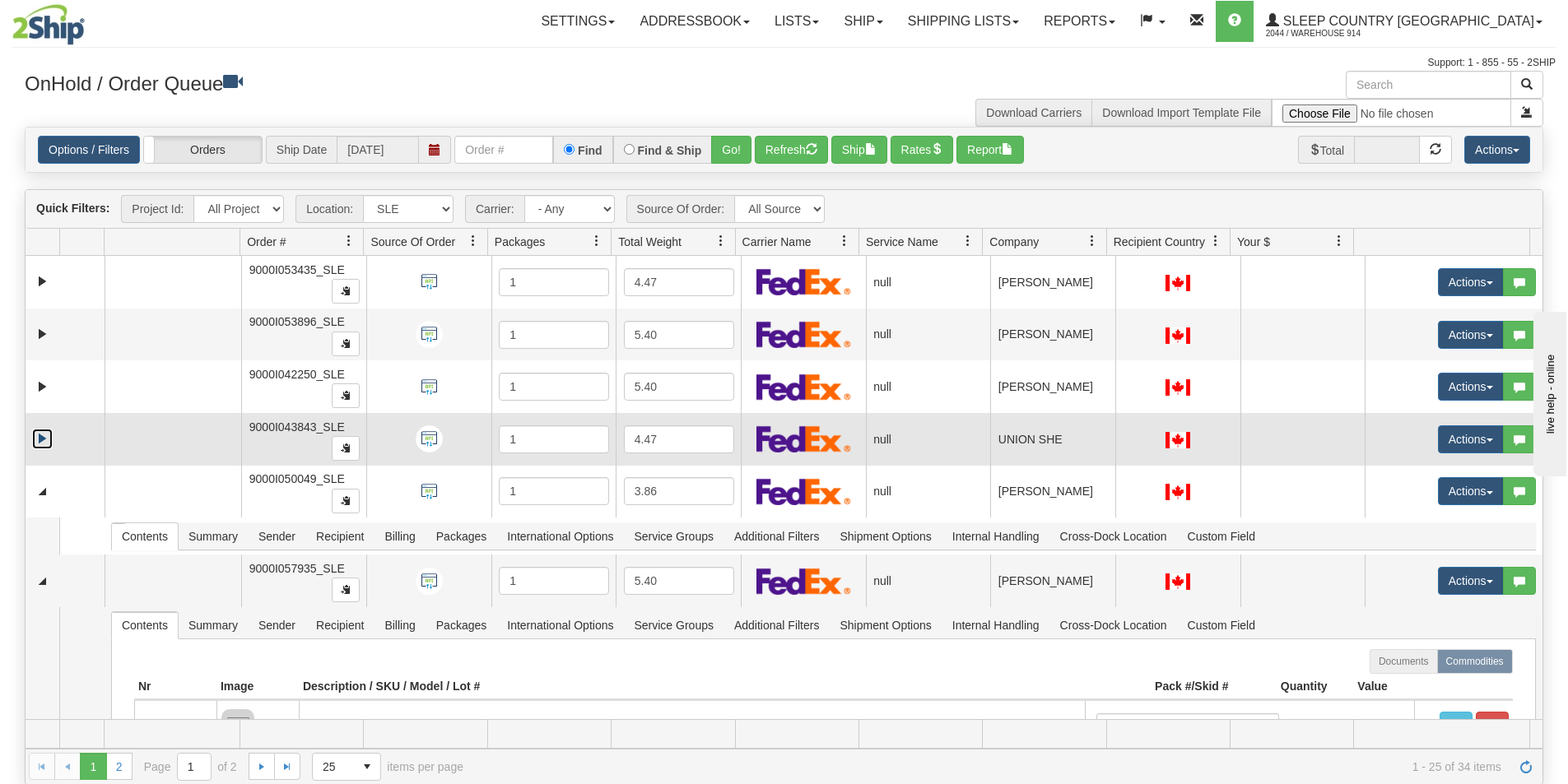
click at [46, 438] on link "Expand" at bounding box center [42, 438] width 21 height 21
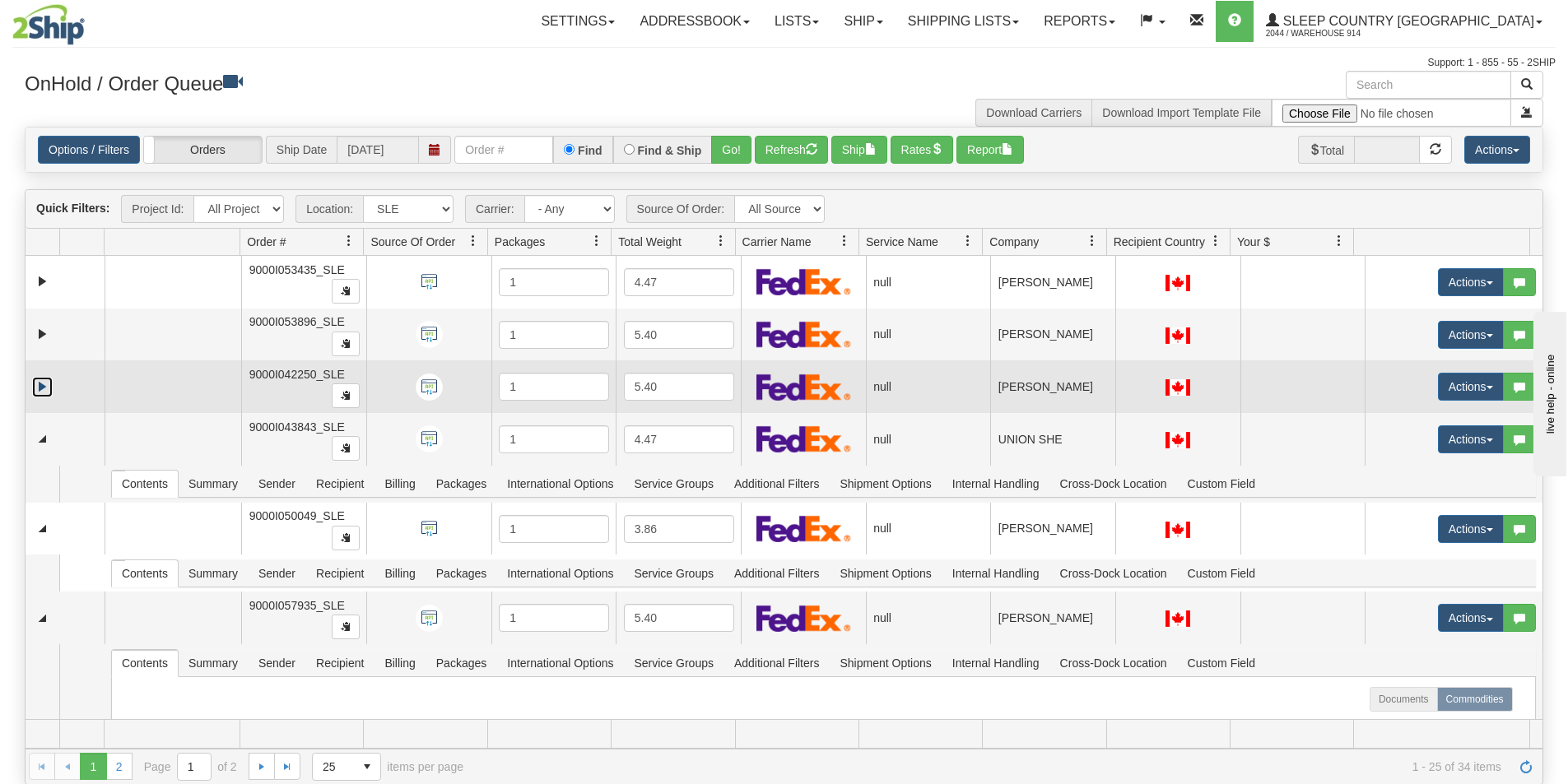
click at [37, 383] on link "Expand" at bounding box center [42, 387] width 21 height 21
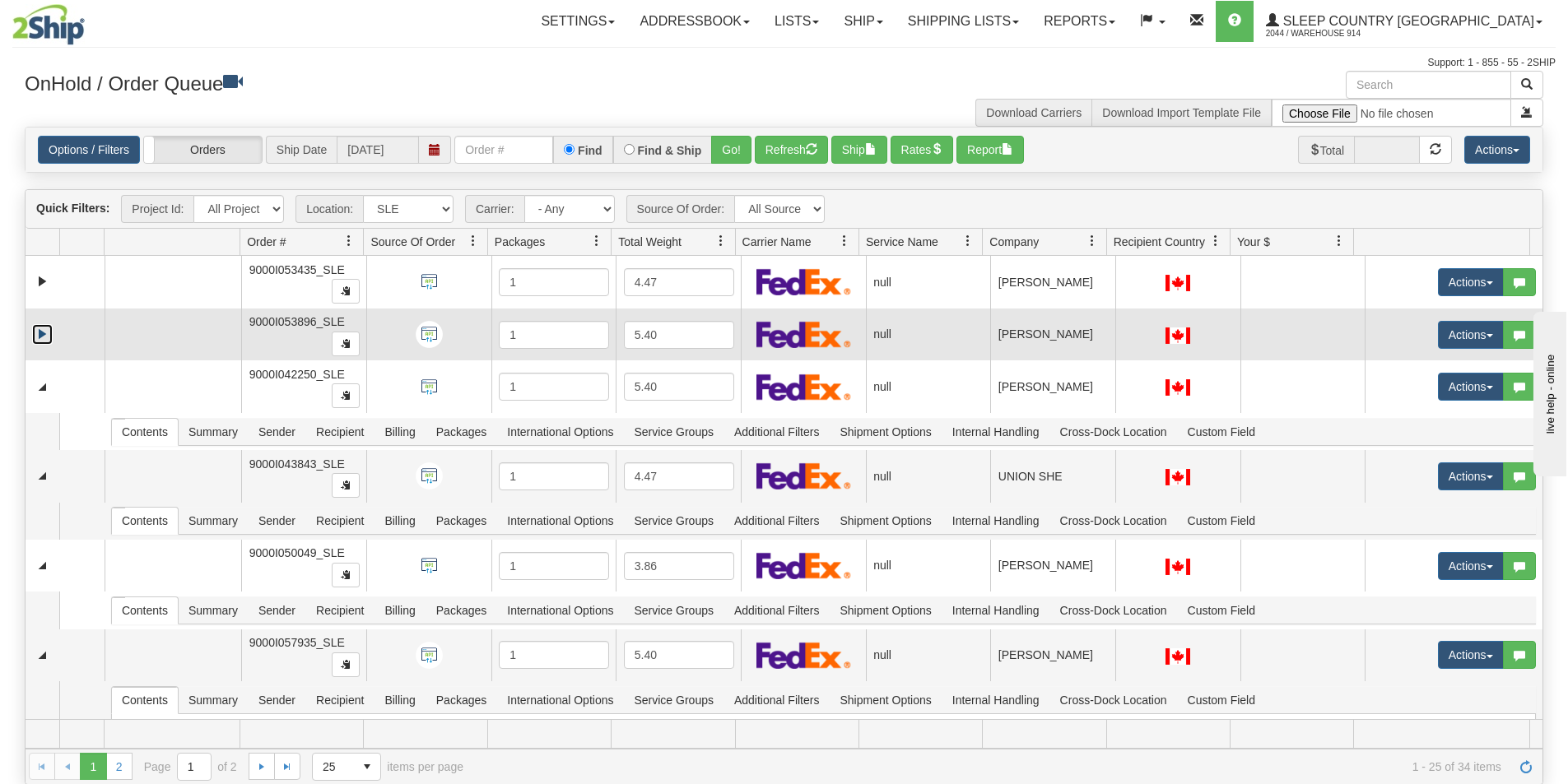
click at [37, 334] on link "Expand" at bounding box center [42, 334] width 21 height 21
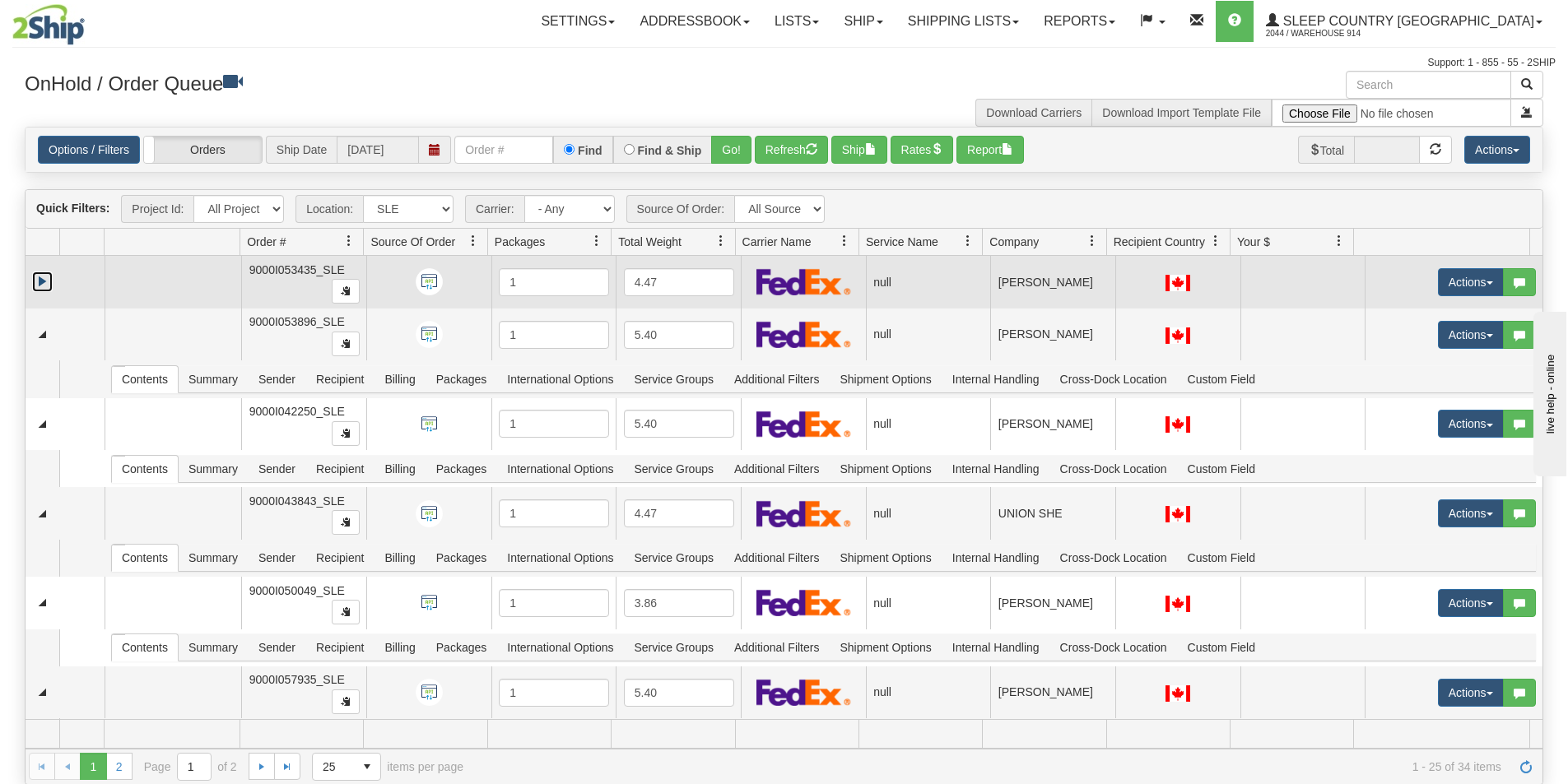
click at [39, 277] on link "Expand" at bounding box center [42, 281] width 21 height 21
